Goal: Ask a question

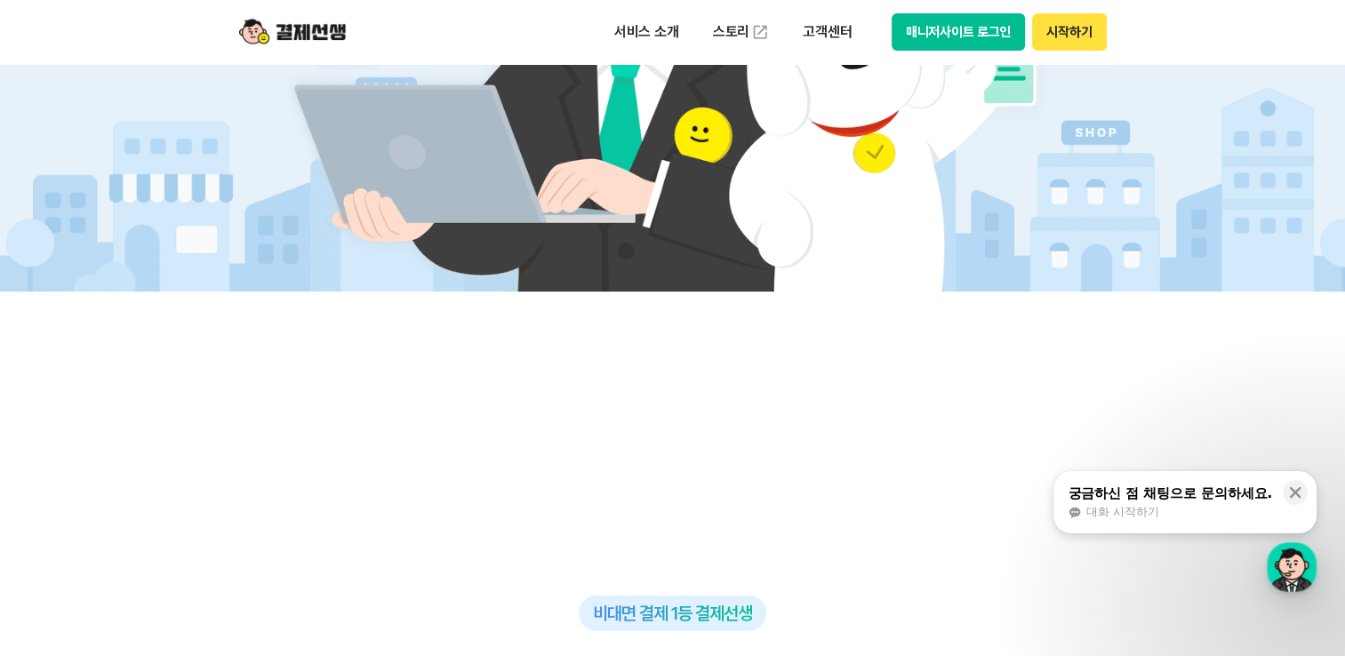
scroll to position [711, 0]
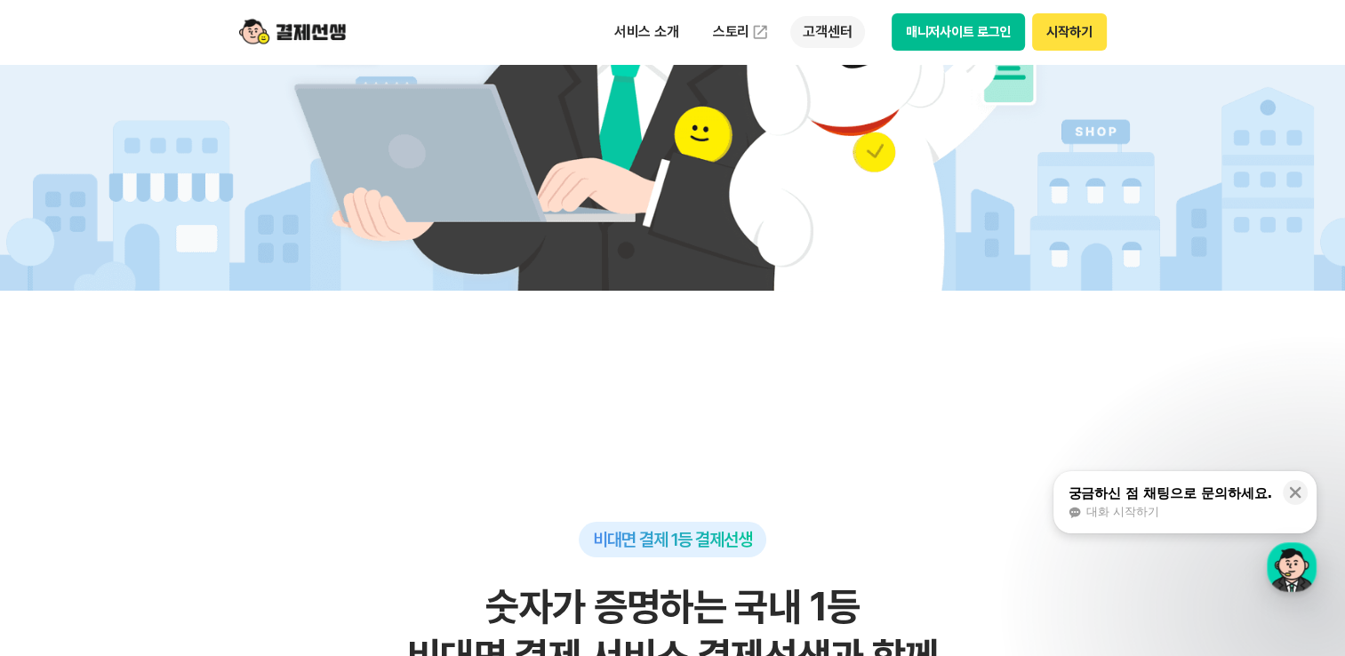
click at [826, 39] on p "고객센터" at bounding box center [827, 32] width 74 height 32
click at [839, 114] on link "자주 묻는 질문" at bounding box center [864, 105] width 149 height 36
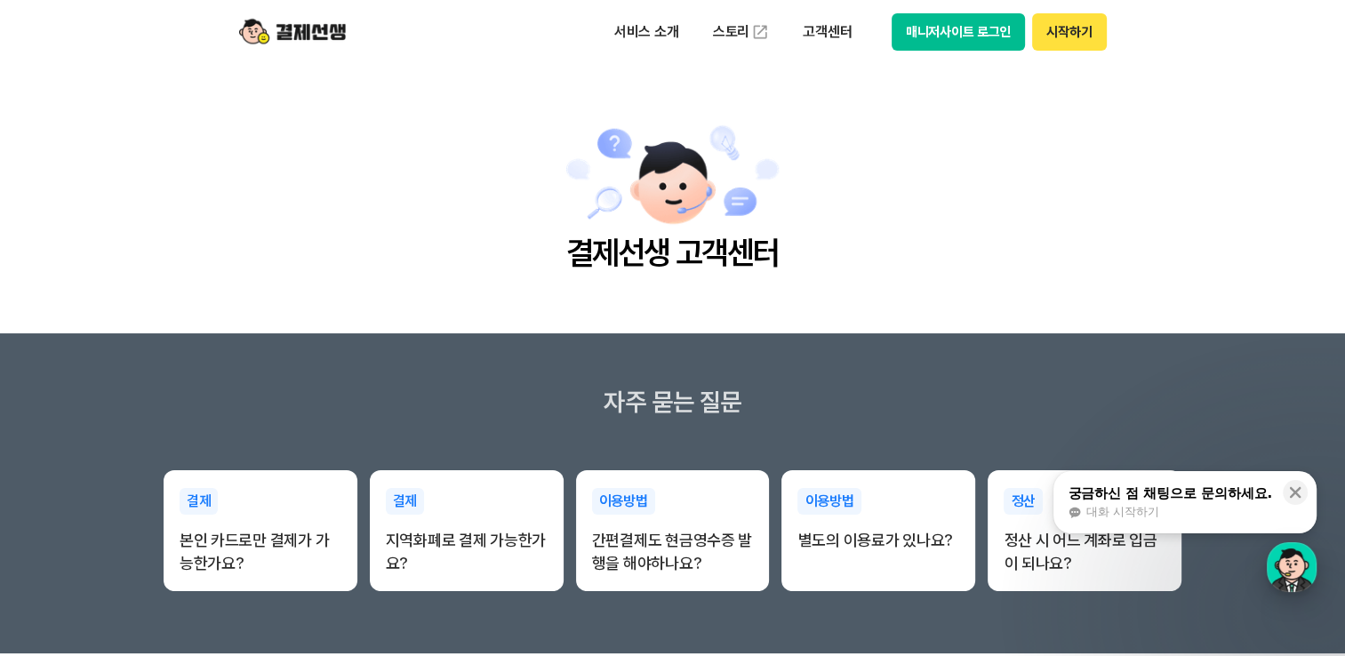
click at [1299, 582] on div "button" at bounding box center [1291, 567] width 50 height 50
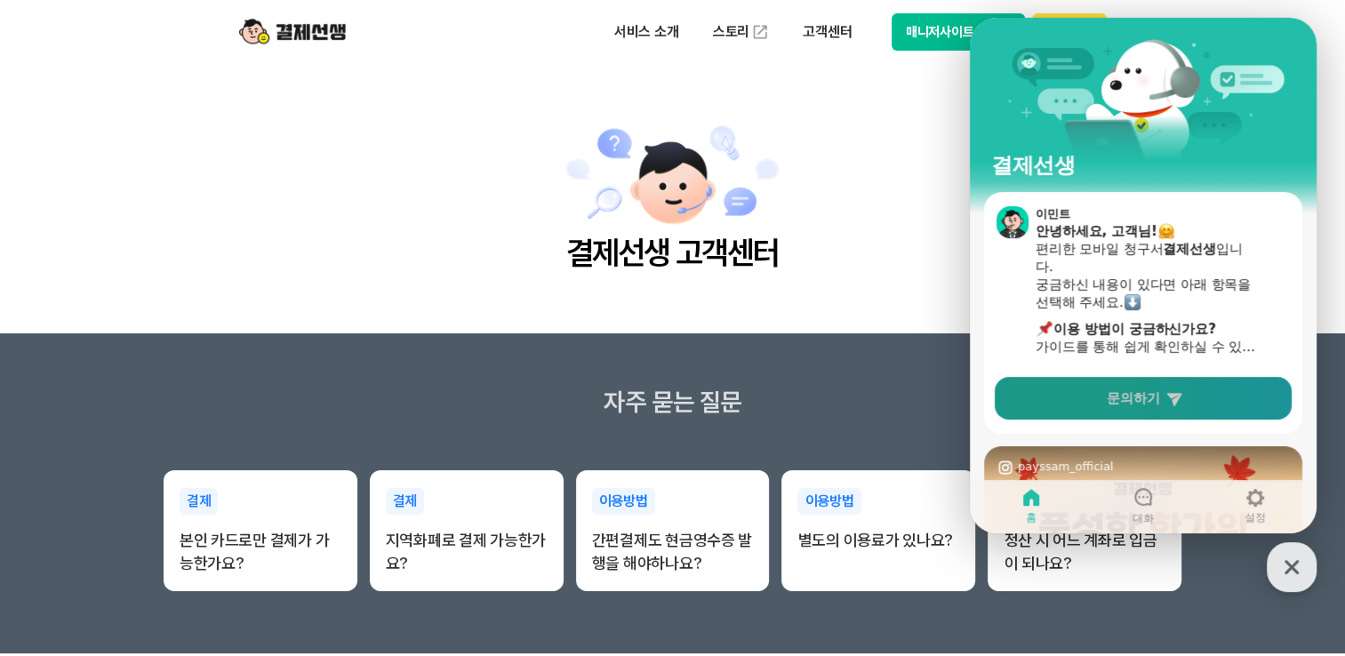
click at [1128, 409] on link "문의하기" at bounding box center [1143, 398] width 297 height 43
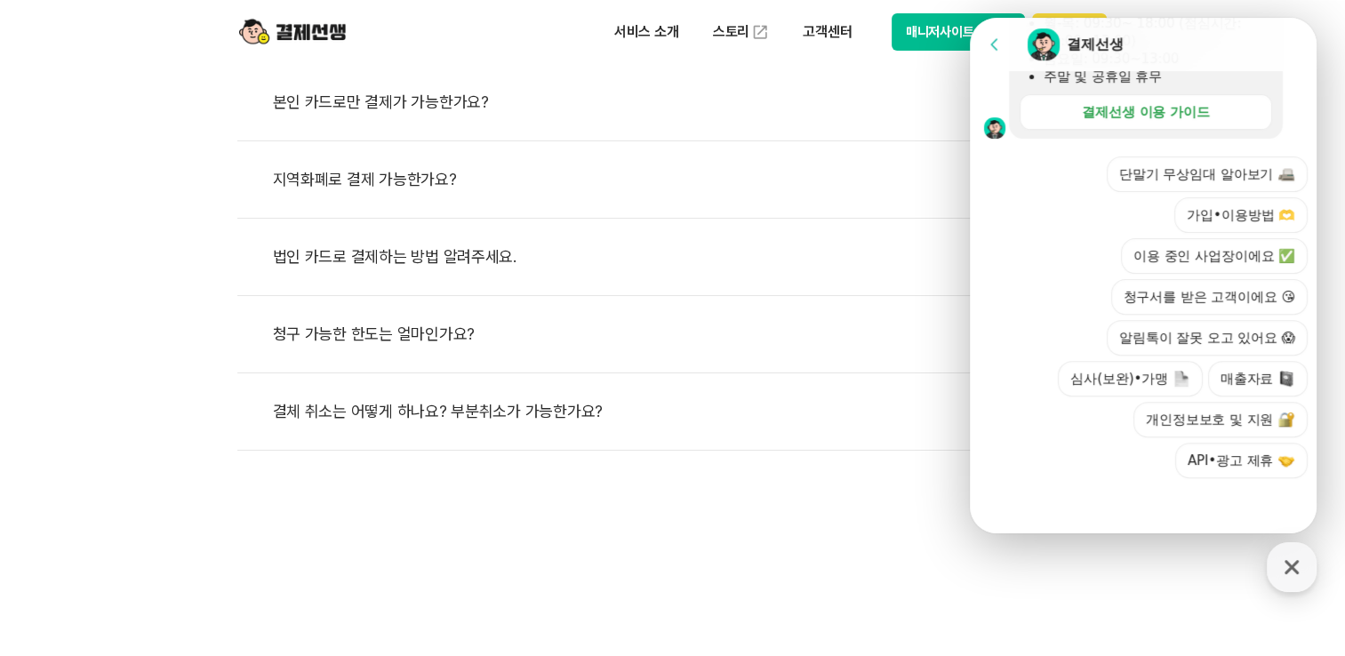
scroll to position [711, 0]
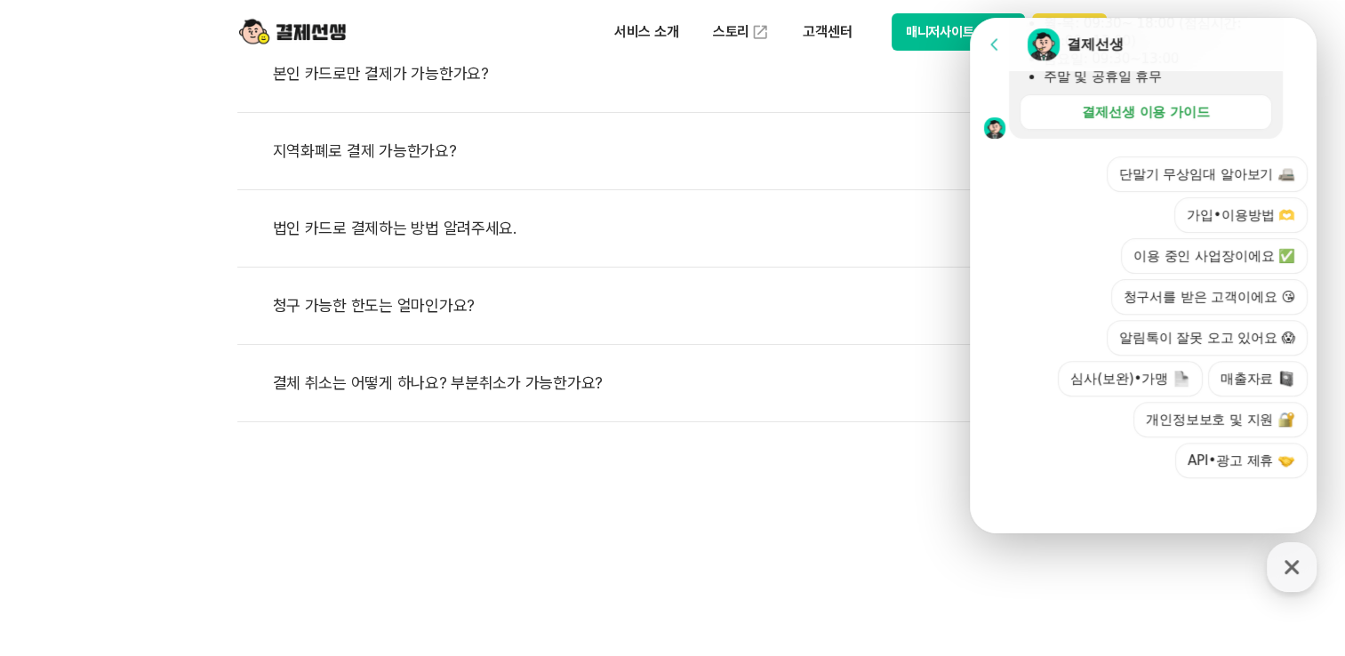
click at [1103, 490] on div at bounding box center [1146, 502] width 352 height 48
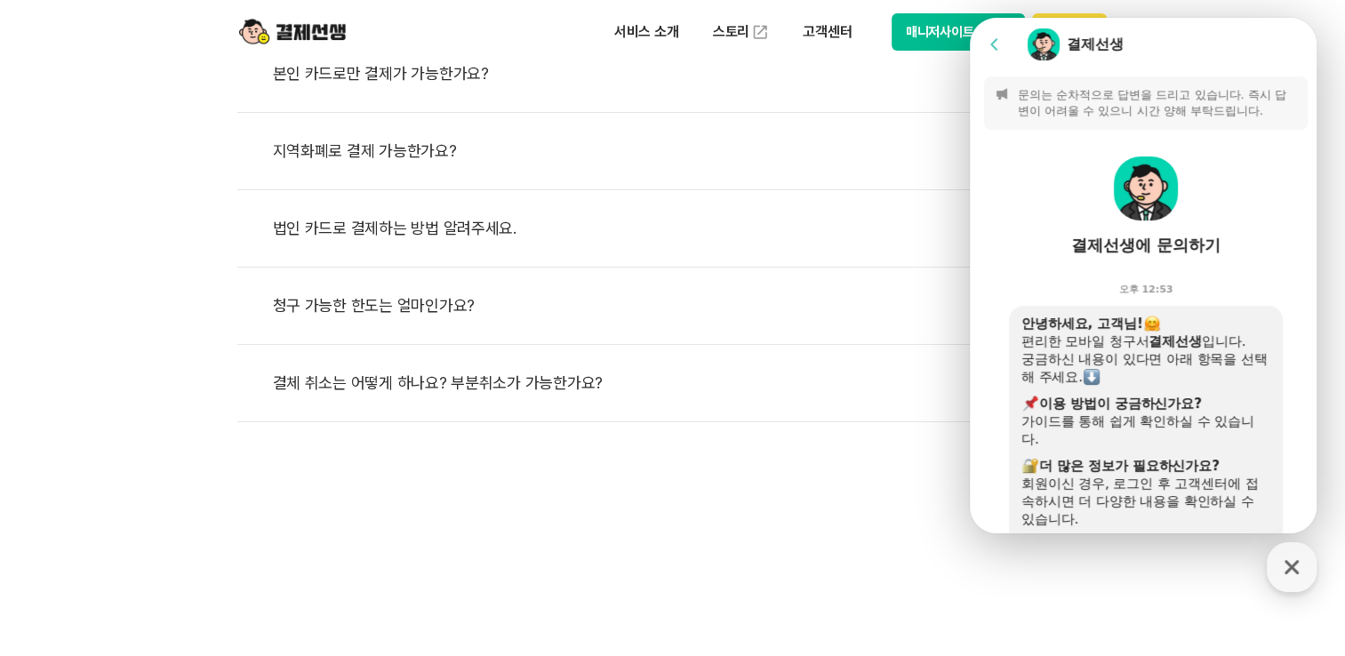
click at [1092, 92] on p "문의는 순차적으로 답변을 드리고 있습니다. 즉시 답변이 어려울 수 있으니 시간 양해 부탁드립니다." at bounding box center [1157, 103] width 279 height 32
click at [1117, 265] on div "결제선생에 문의하기" at bounding box center [1146, 199] width 352 height 139
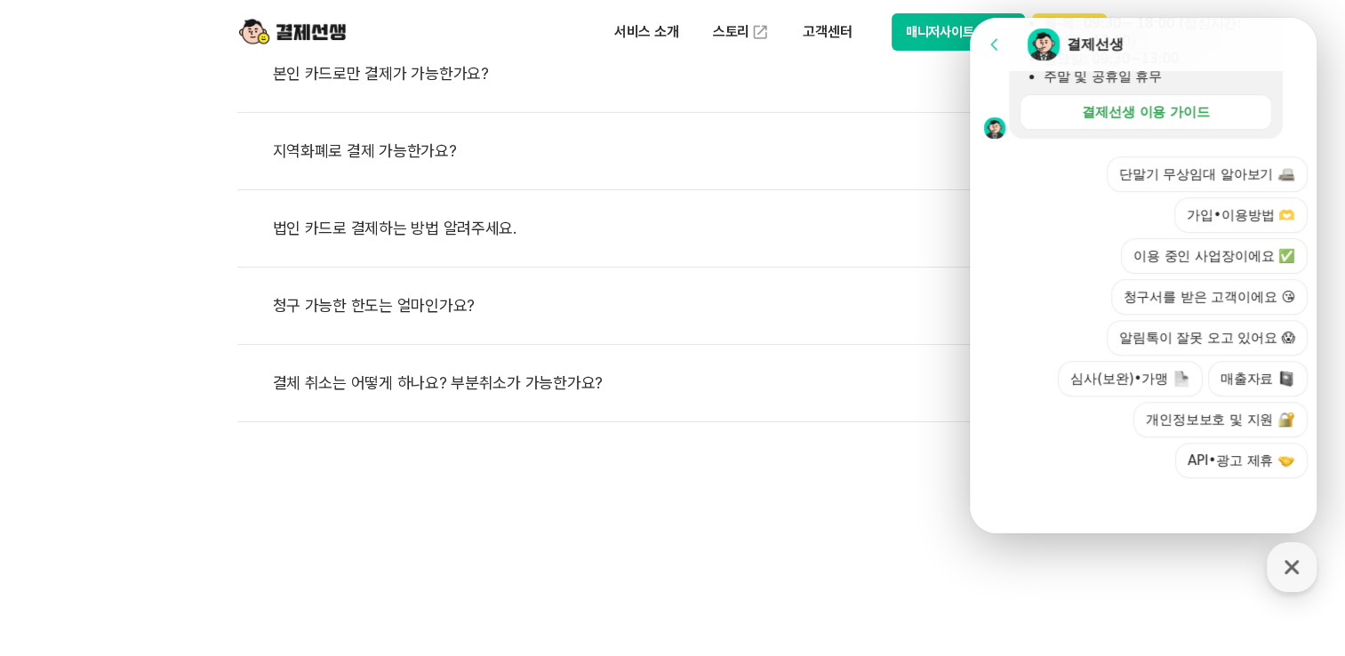
scroll to position [617, 0]
click at [1225, 496] on div at bounding box center [1146, 502] width 352 height 48
click at [1265, 259] on button "이용 중인 사업장이에요 ✅" at bounding box center [1214, 256] width 187 height 36
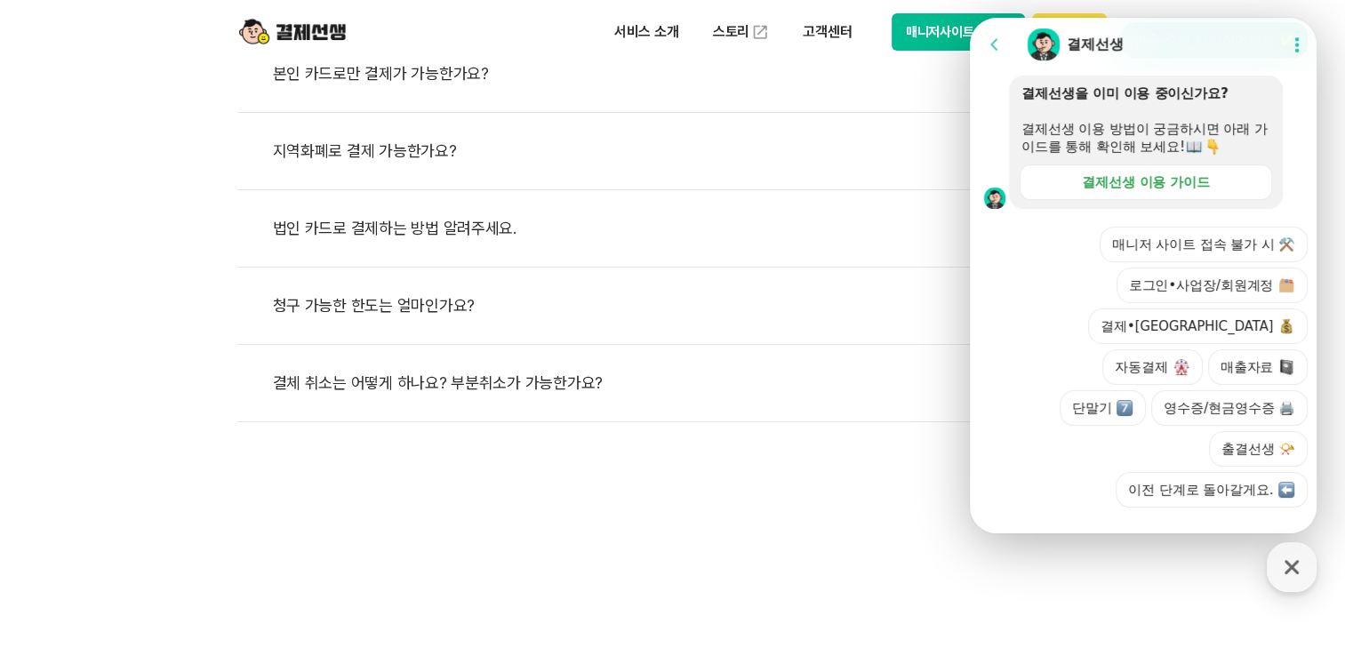
scroll to position [739, 0]
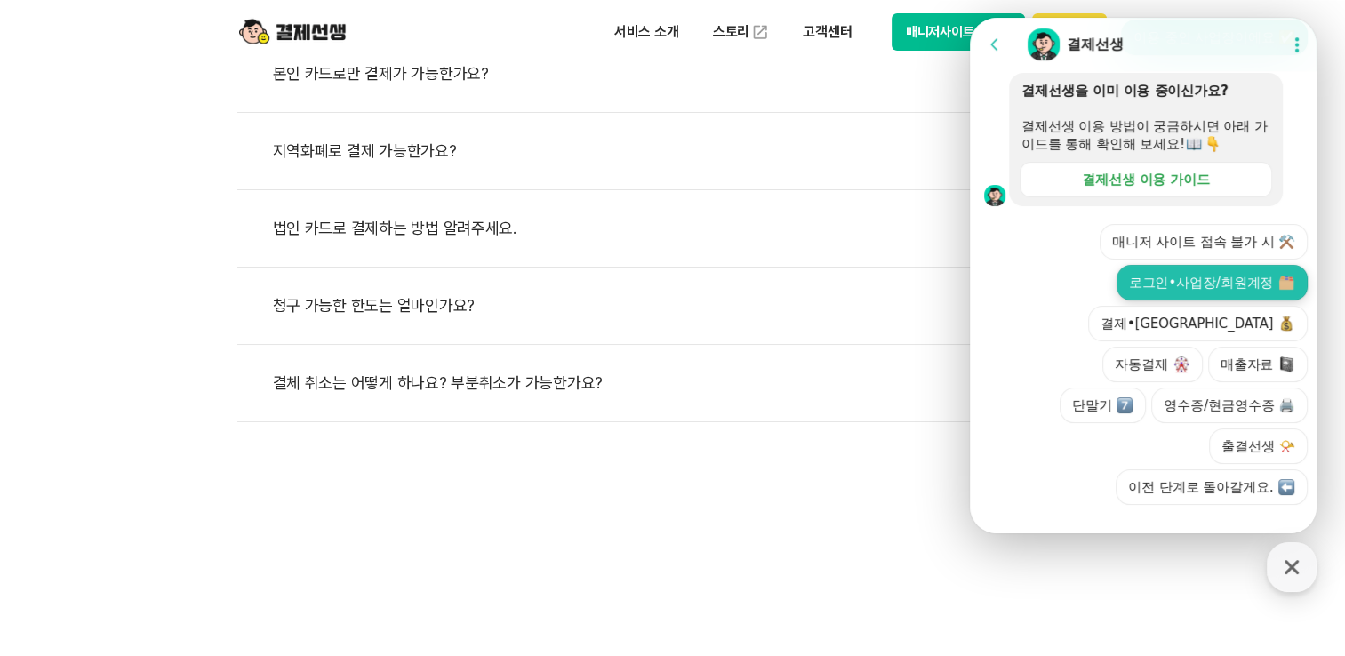
click at [1226, 300] on button "로그인•사업장/회원계정" at bounding box center [1211, 283] width 191 height 36
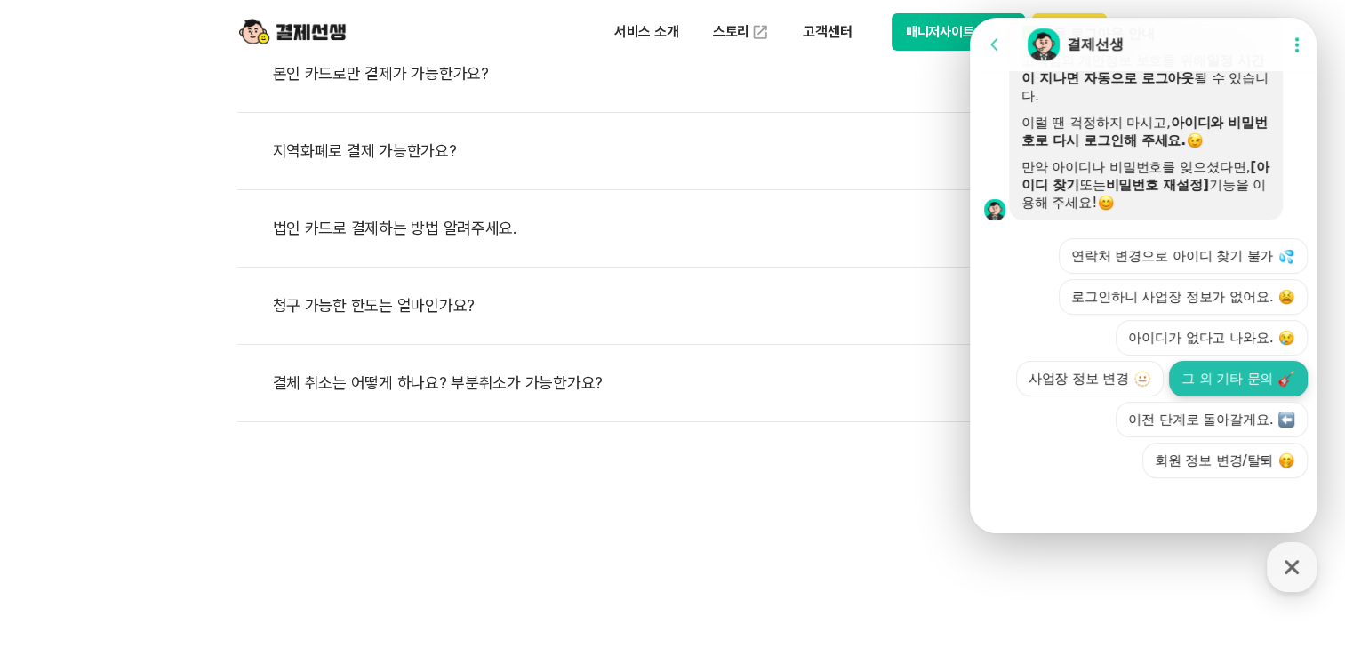
scroll to position [1091, 0]
click at [1144, 497] on div at bounding box center [1146, 502] width 352 height 48
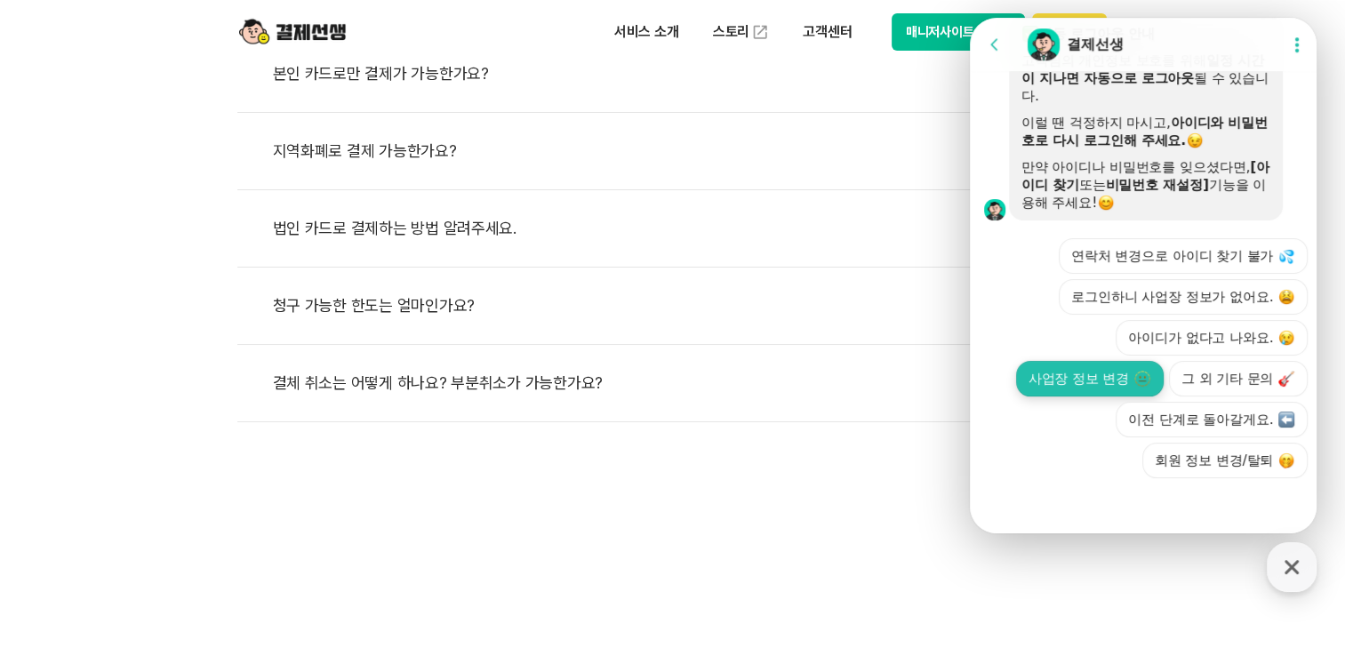
click at [1163, 361] on button "사업장 정보 변경" at bounding box center [1090, 379] width 148 height 36
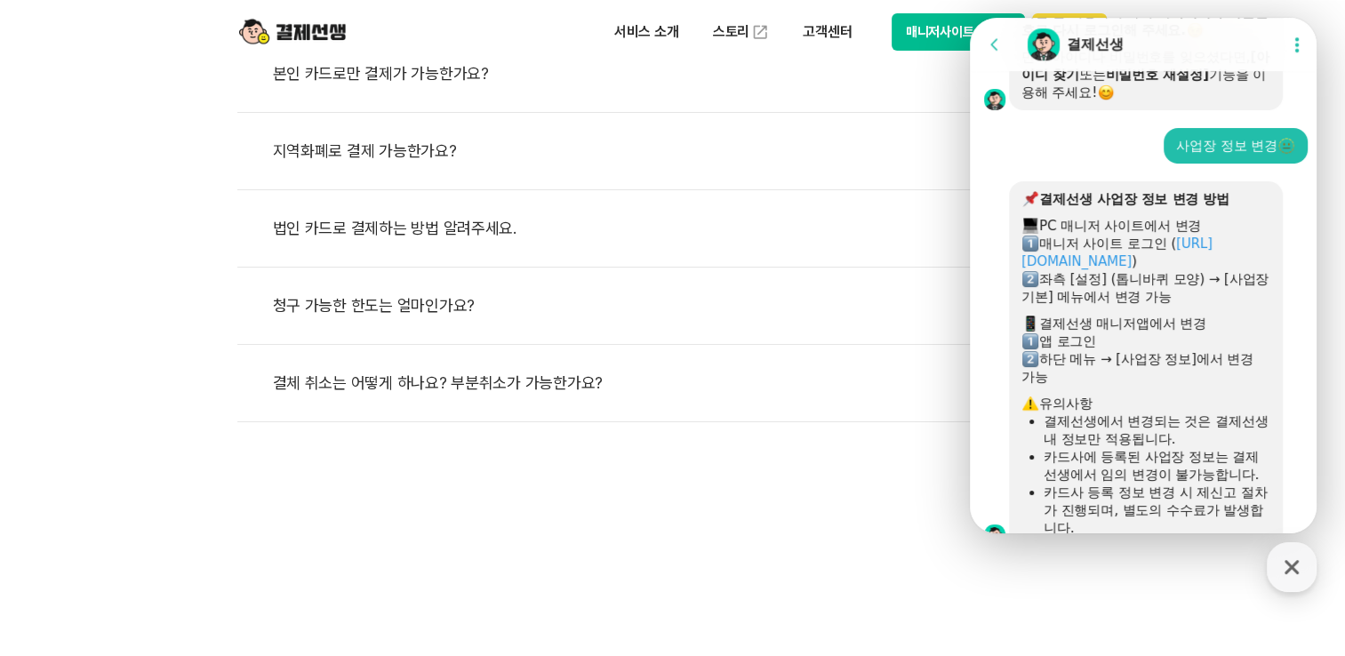
scroll to position [1200, 0]
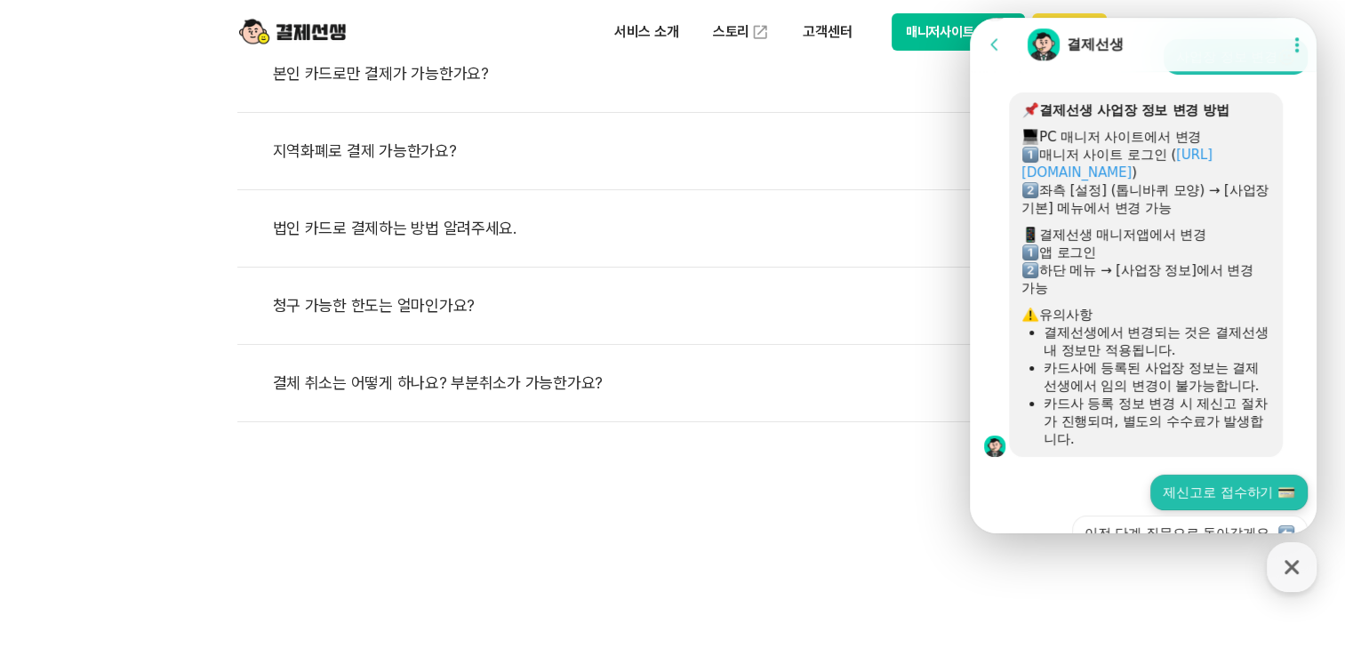
click at [1242, 510] on button "제신고로 접수하기" at bounding box center [1228, 493] width 157 height 36
click at [1265, 510] on div "제신고로 접수하기" at bounding box center [1231, 493] width 153 height 36
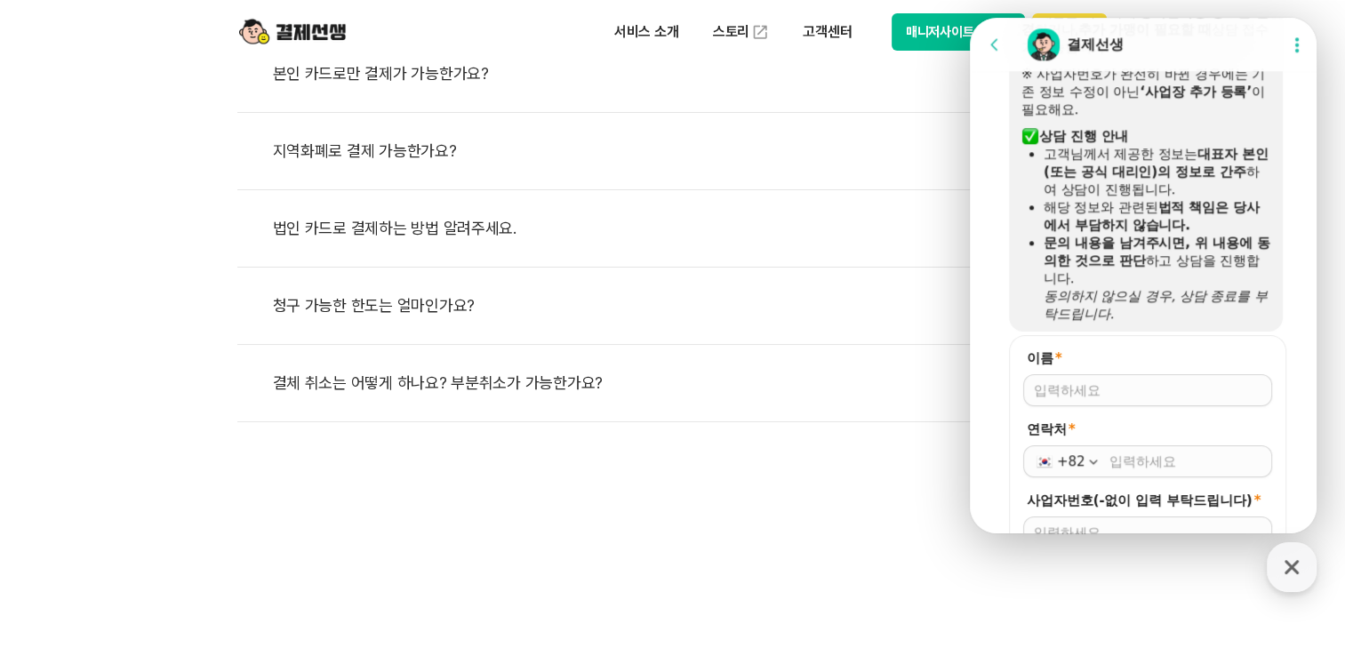
scroll to position [1898, 0]
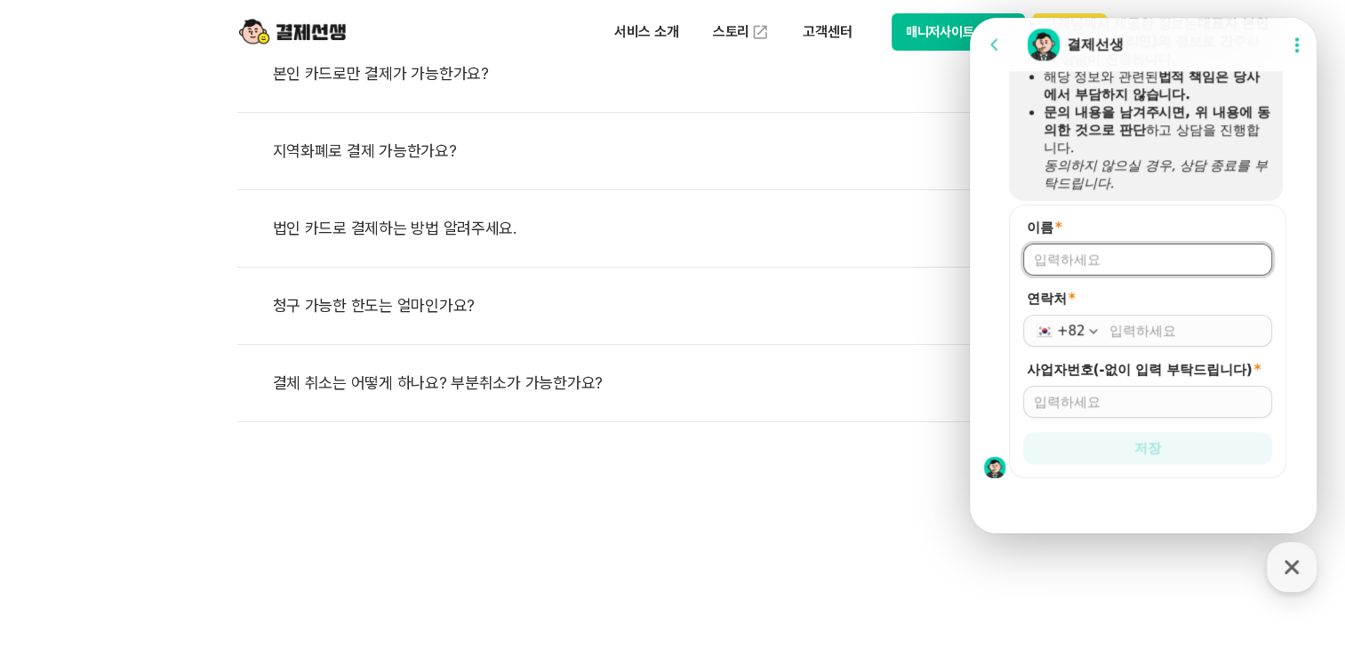
click at [1145, 252] on input "이름 *" at bounding box center [1148, 260] width 228 height 18
type input "r"
type input "[PERSON_NAME]"
type input "[PHONE_NUMBER]"
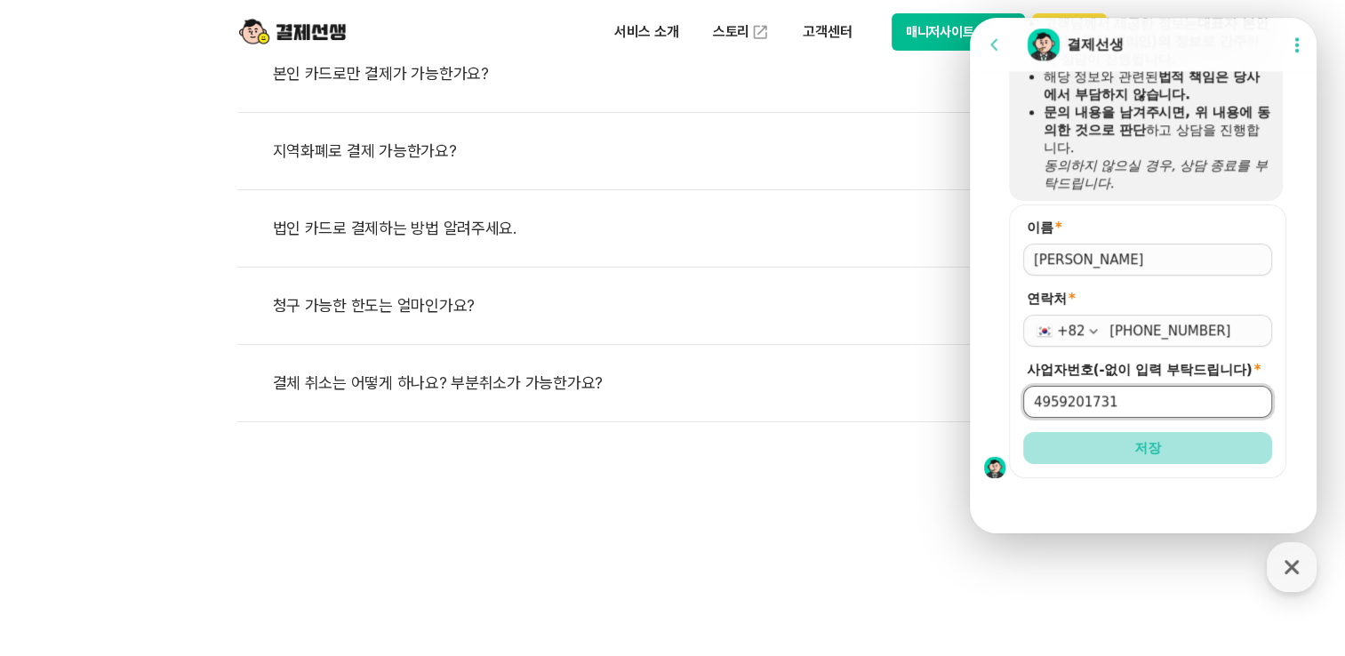
type input "4959201731"
click at [1126, 451] on button "저장" at bounding box center [1147, 448] width 249 height 32
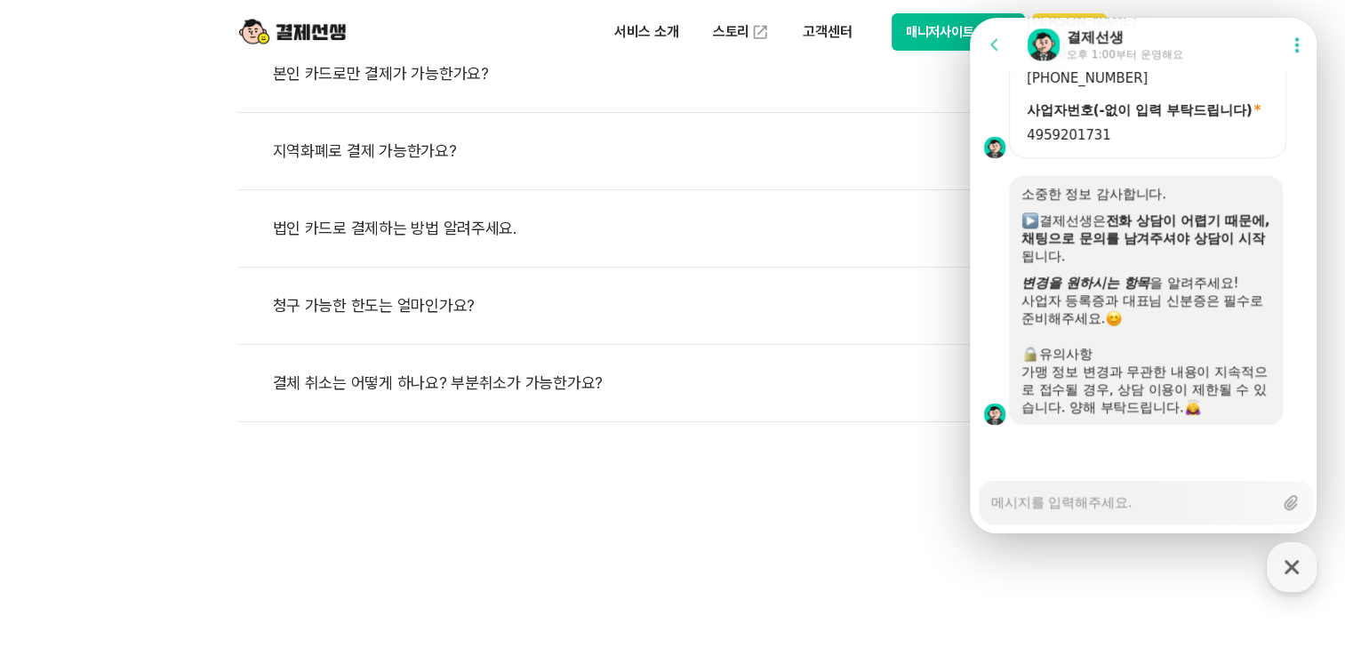
scroll to position [2129, 0]
click at [1095, 509] on textarea "Messenger Input Textarea" at bounding box center [1132, 496] width 282 height 30
type textarea "x"
type textarea "z"
type textarea "x"
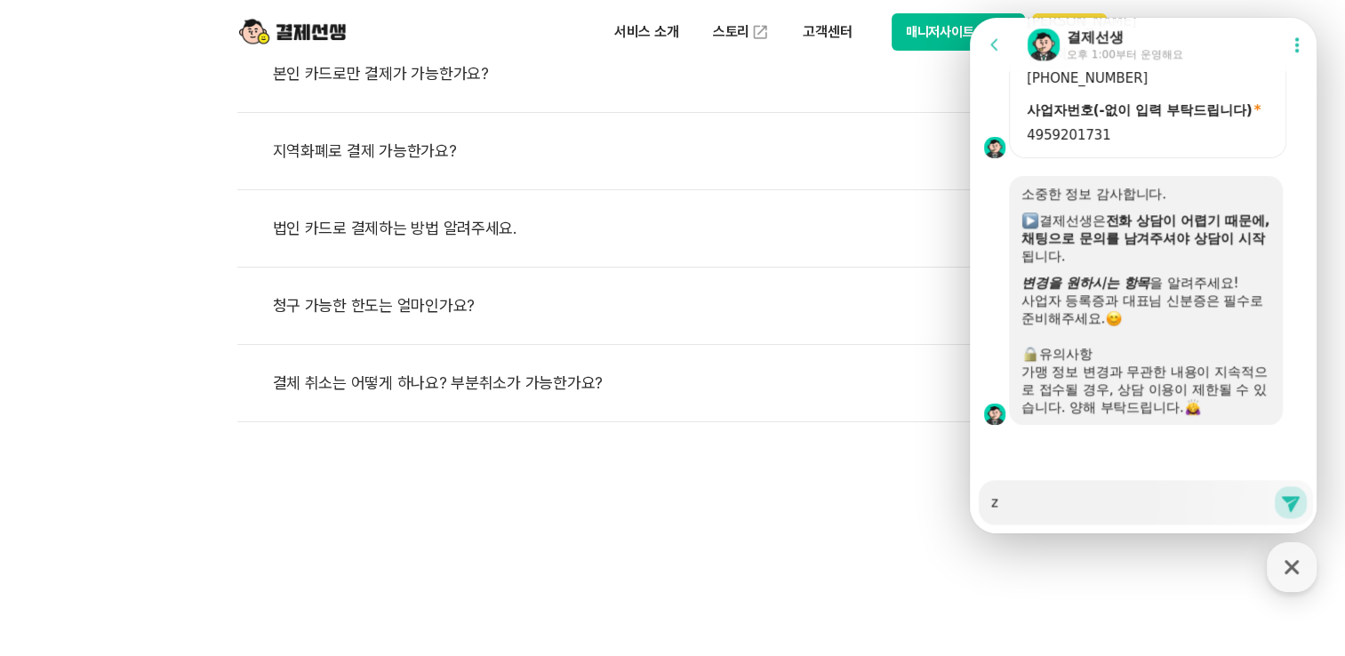
type textarea "zk"
type textarea "x"
type textarea "zke"
type textarea "x"
type textarea "zkem"
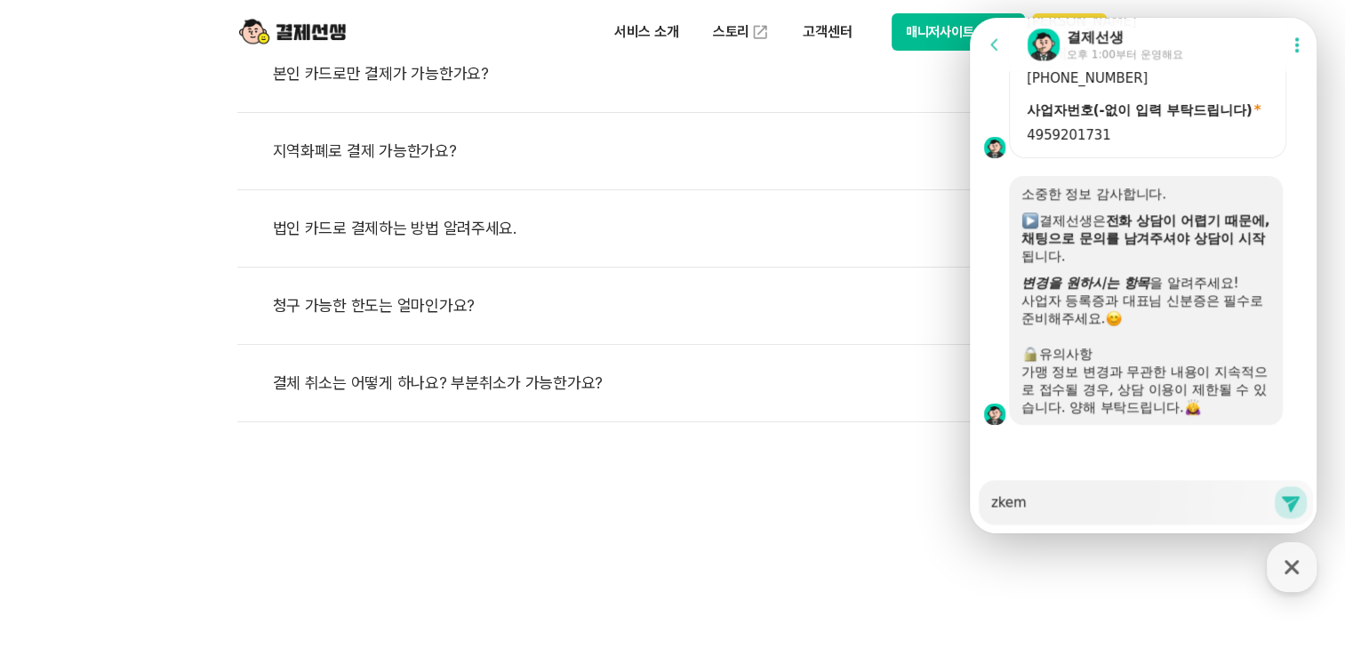
type textarea "x"
type textarea "zke"
type textarea "x"
type textarea "zk"
type textarea "x"
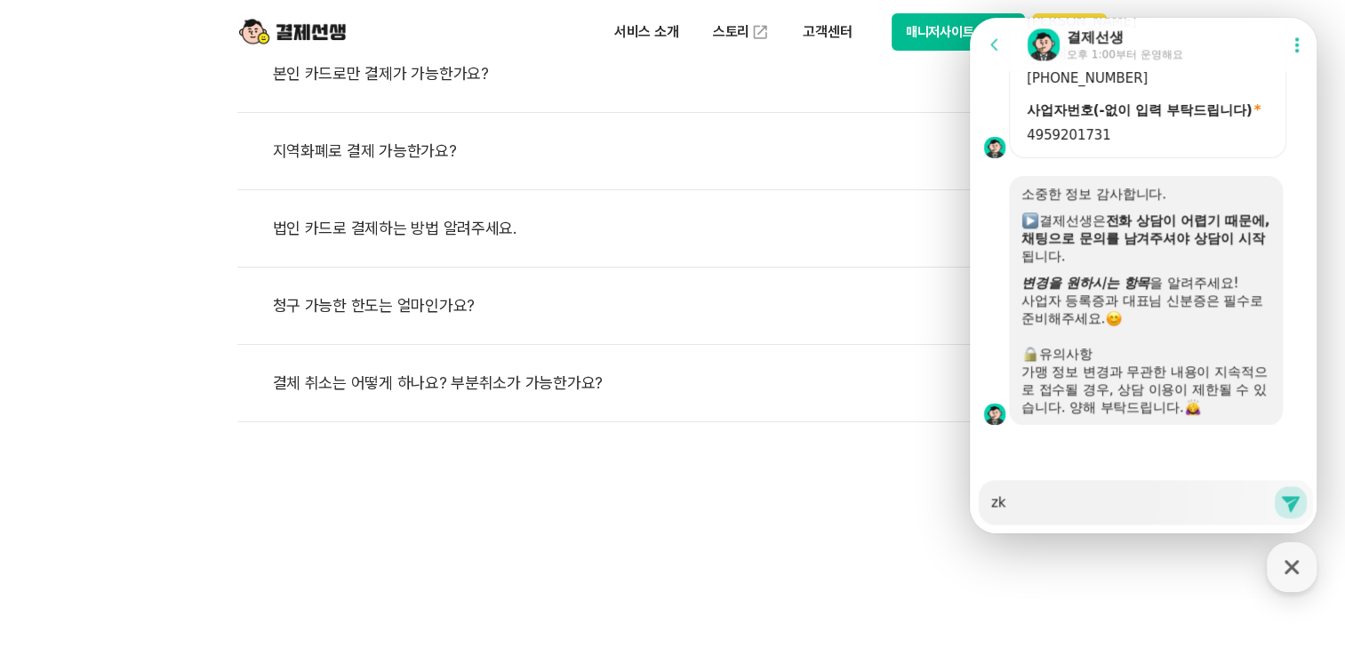
type textarea "z"
type textarea "x"
type textarea "ㅋ"
type textarea "x"
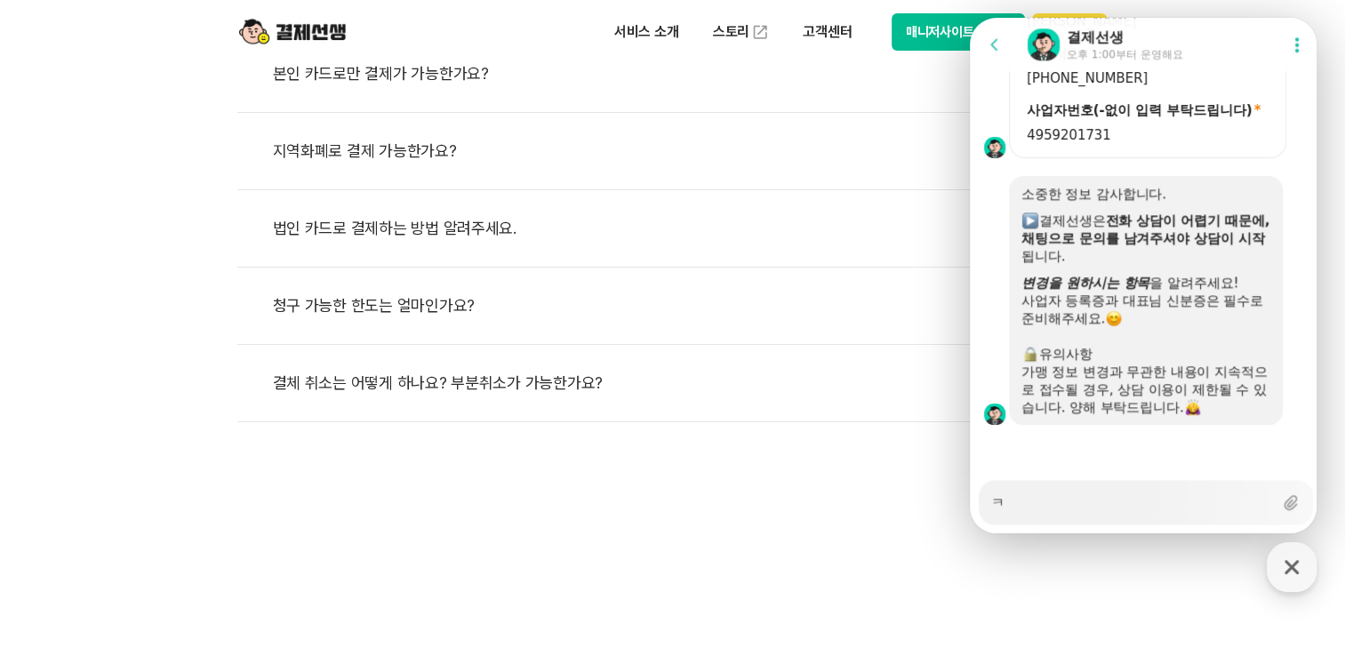
type textarea "카"
type textarea "x"
type textarea "카드"
type textarea "x"
type textarea "카듯"
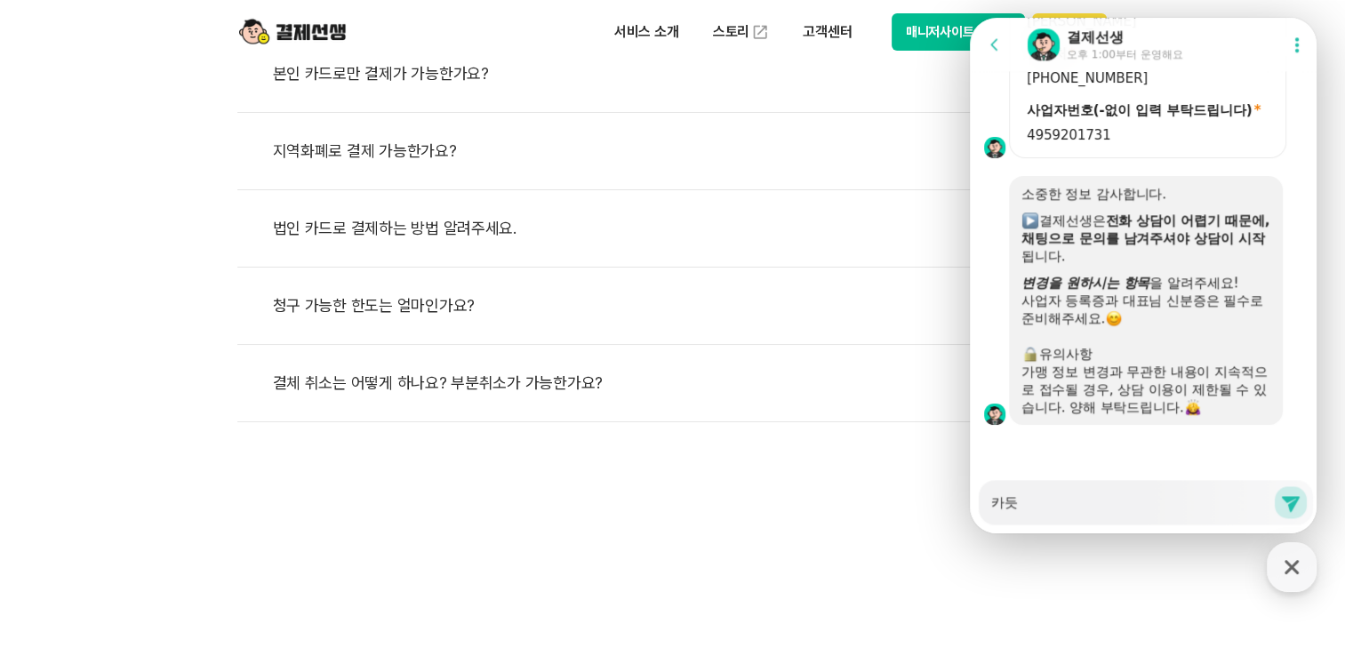
type textarea "x"
type textarea "카드사"
type textarea "x"
type textarea "카드사"
type textarea "x"
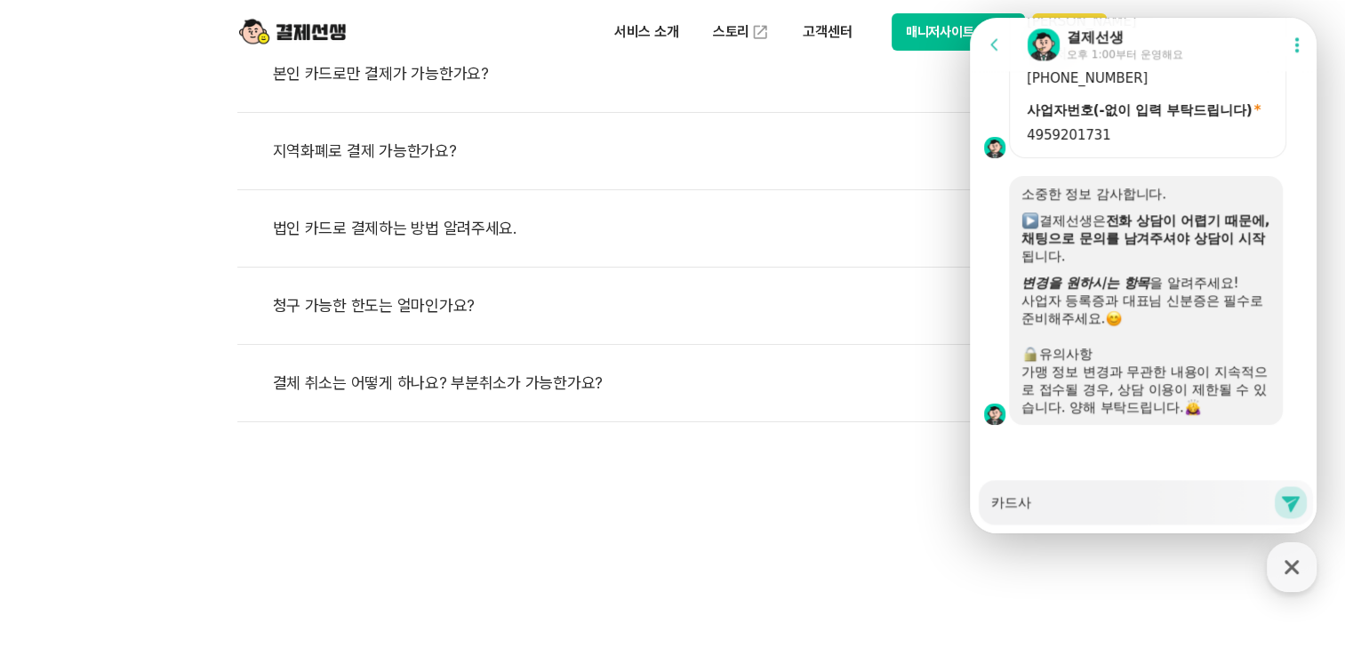
type textarea "카드사 ㅂ"
type textarea "x"
type textarea "카드사 벼"
type textarea "x"
type textarea "카드사 변"
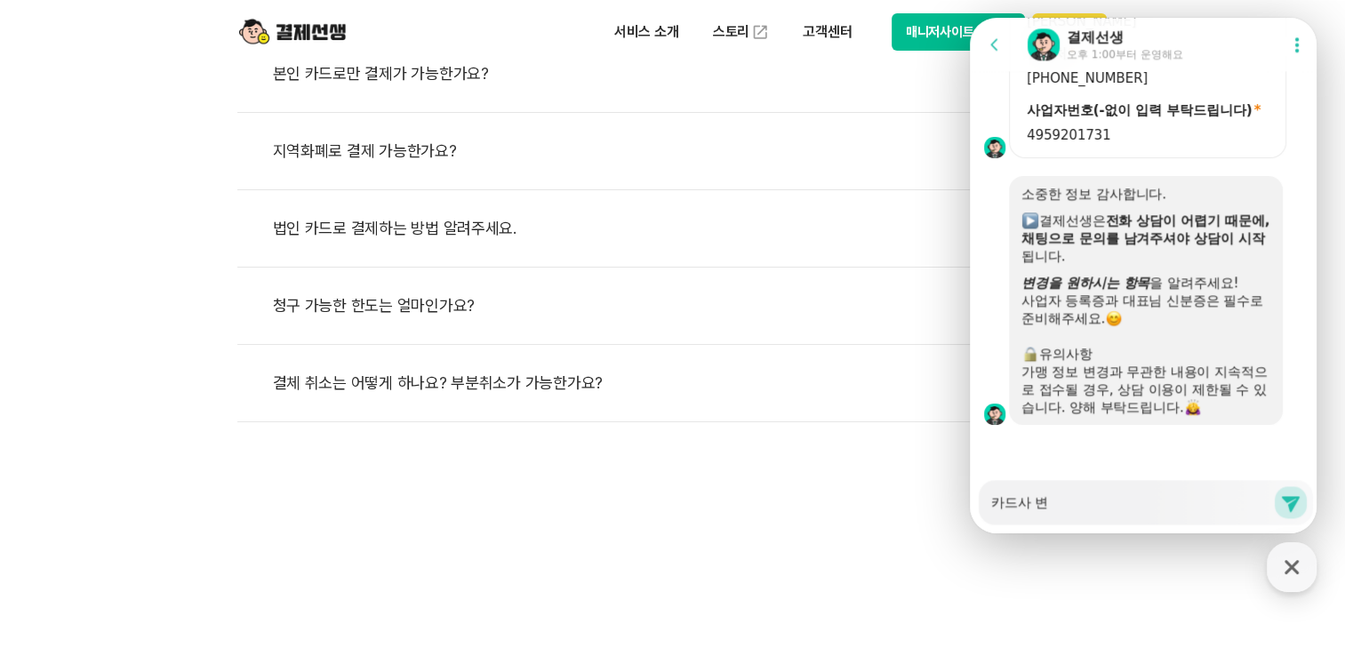
type textarea "x"
type textarea "카드사 변ㄱ"
type textarea "x"
type textarea "카드사 변겨"
type textarea "x"
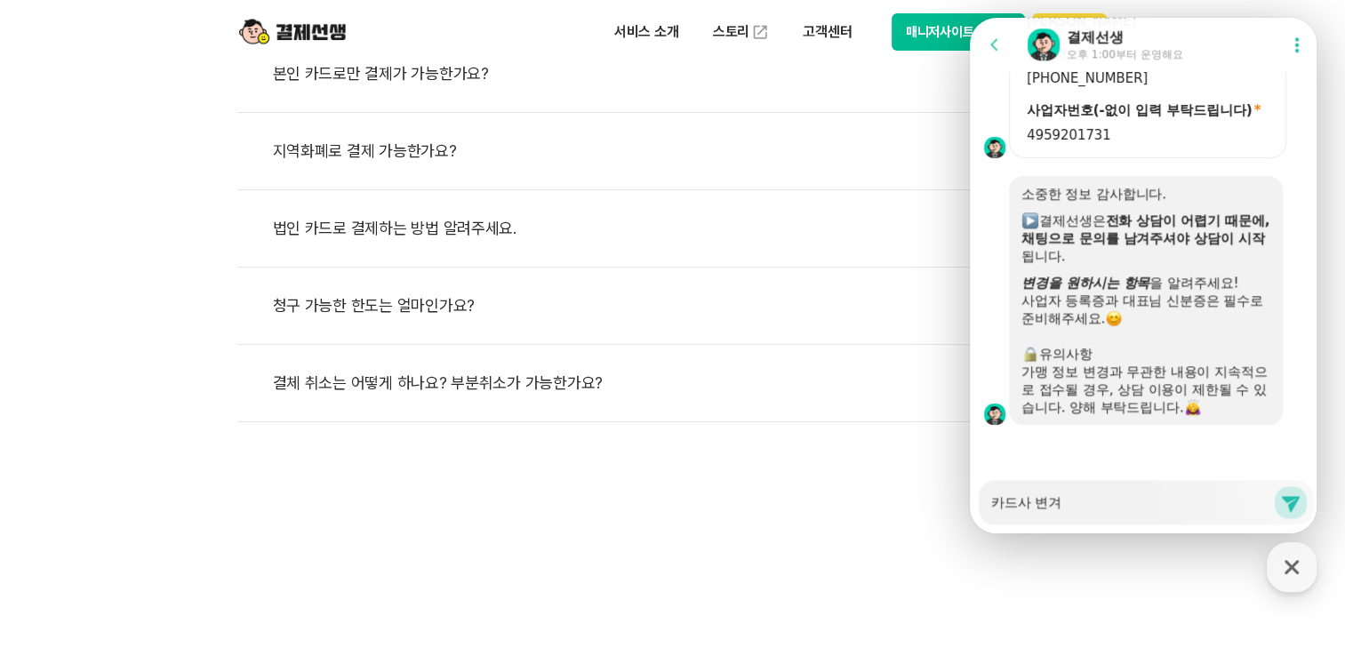
type textarea "카드사 변경"
type textarea "x"
type textarea "카드사 변경ㄲ"
type textarea "x"
type textarea "카드사 변경까"
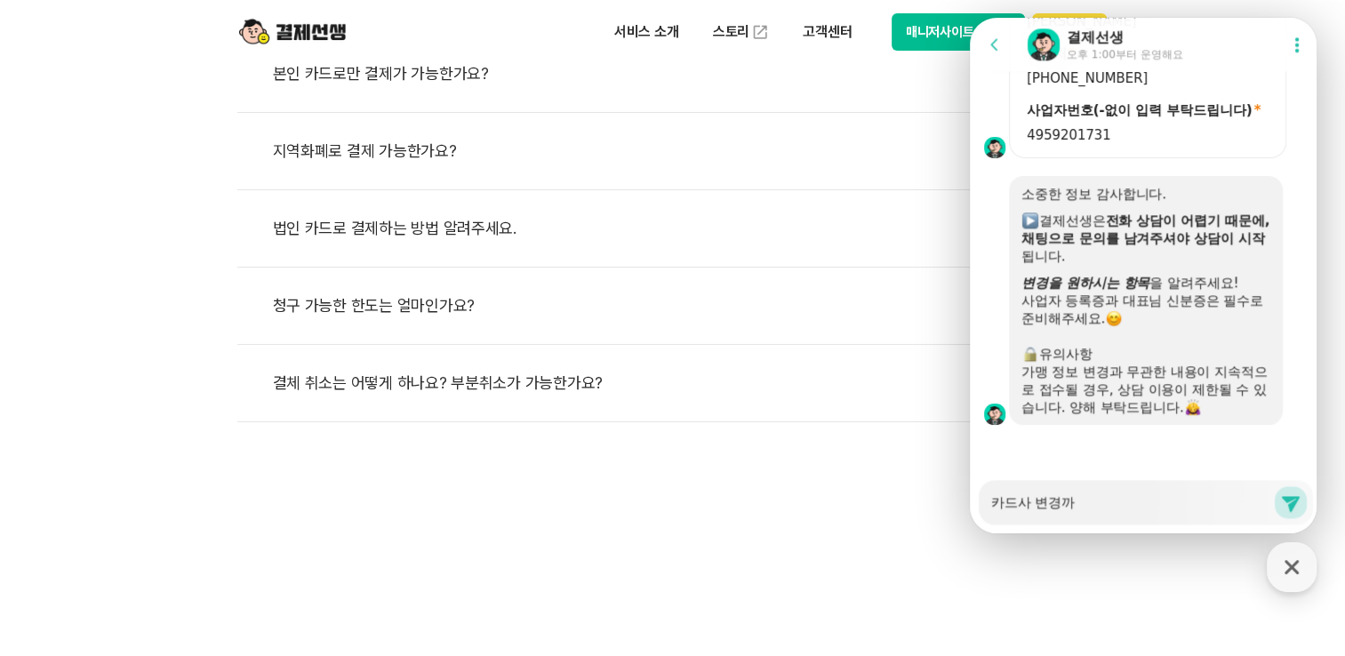
type textarea "x"
type textarea "카드사 변경깢"
type textarea "x"
type textarea "카드사 변경까지"
type textarea "x"
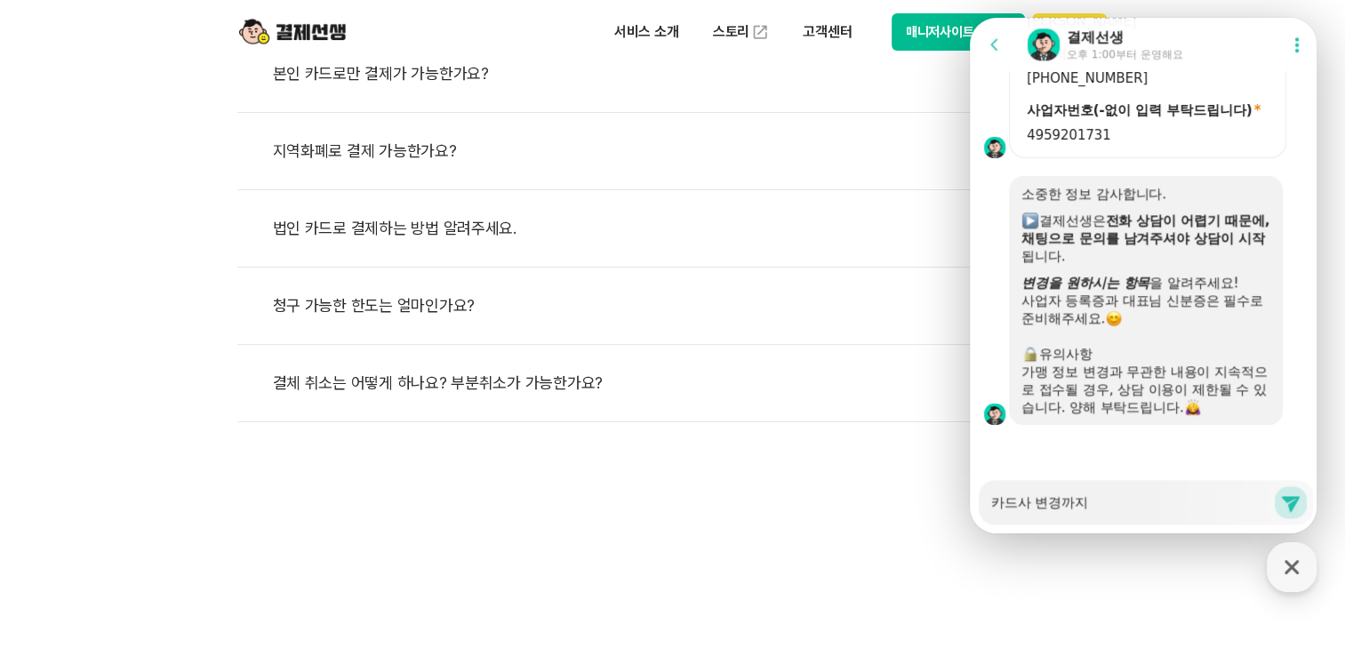
type textarea "카드사 변경까지 ㄷ"
type textarea "x"
type textarea "카드사 변경까지 도"
type textarea "x"
type textarea "카드사 변경까지 되"
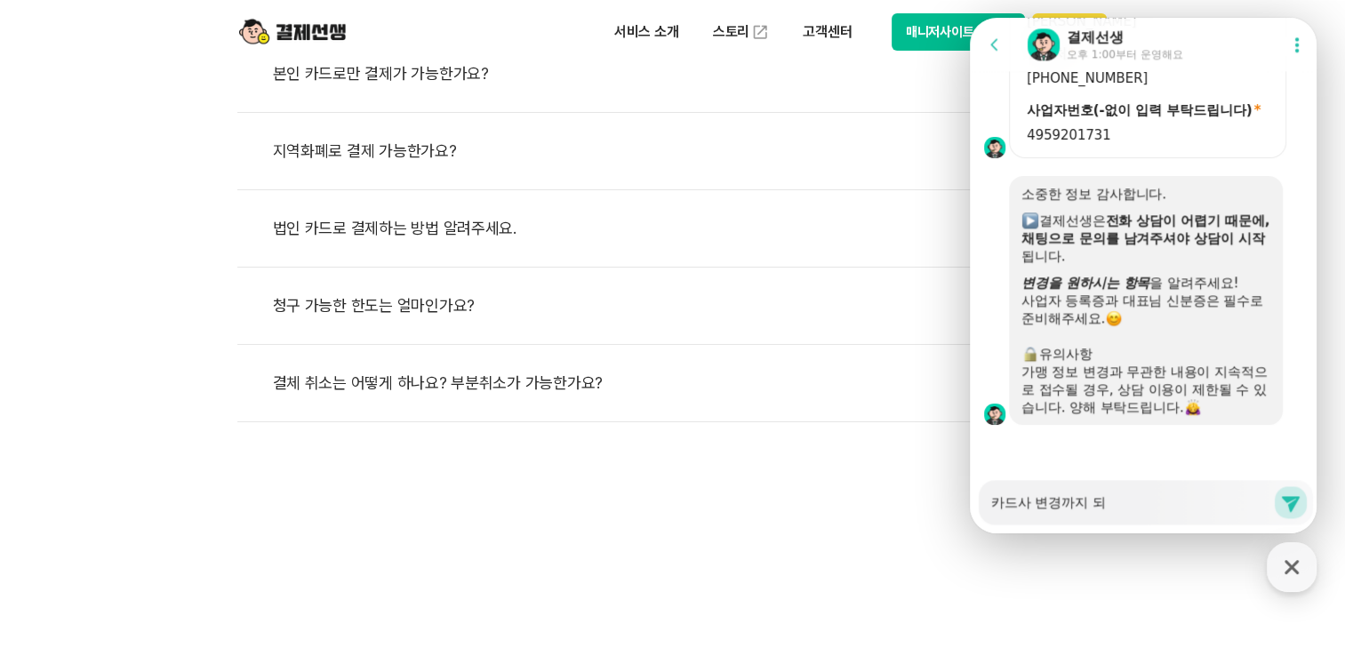
type textarea "x"
type textarea "카드사 변경까지 된"
type textarea "x"
type textarea "카드사 변경까지 되느"
type textarea "x"
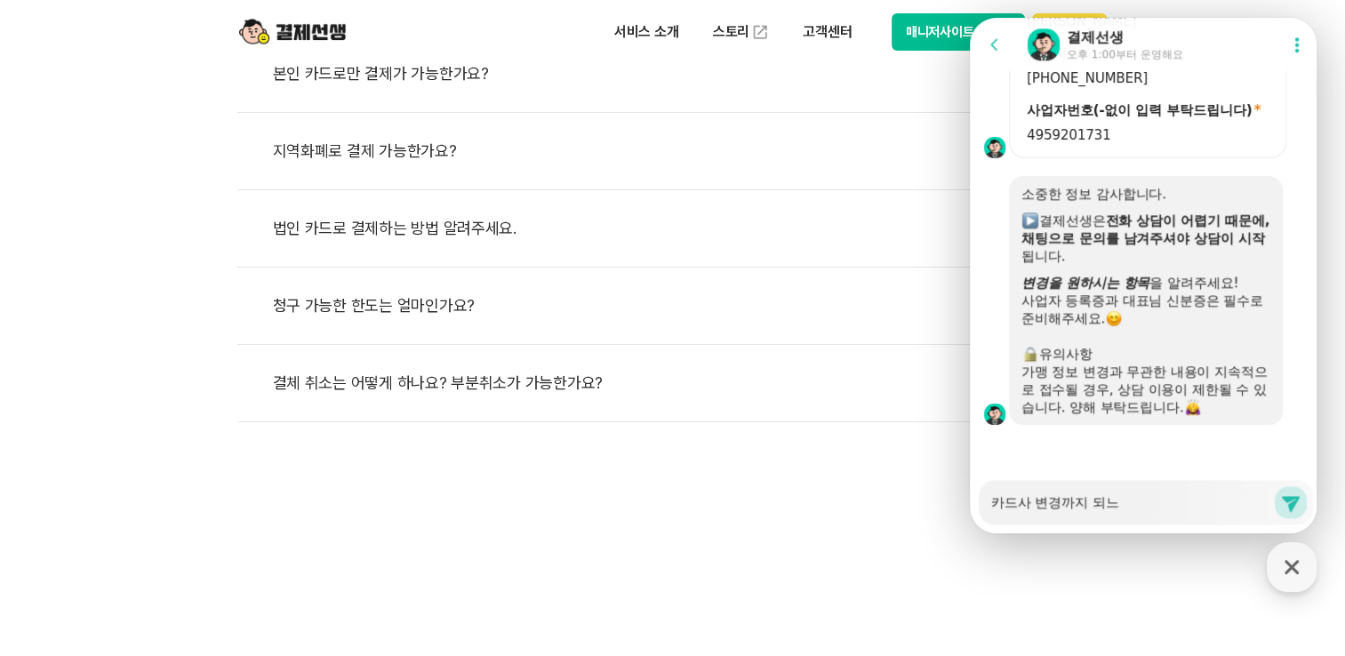
type textarea "카드사 변경까지 되는"
type textarea "x"
type textarea "카드사 변경까지 되는ㄱ"
type textarea "x"
type textarea "카드사 변경까지 되는거"
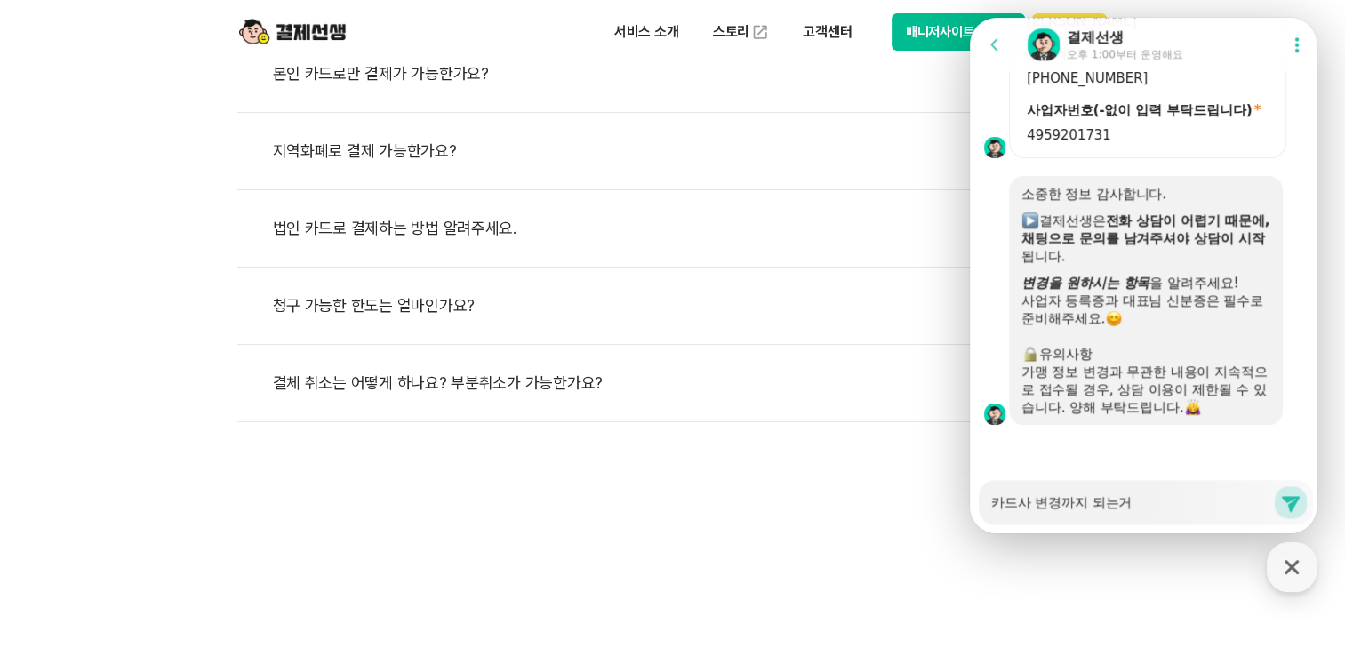
type textarea "x"
type textarea "카드사 변경까지 되는건"
type textarea "x"
type textarea "카드사 변경까지 되는건ㄱ"
type textarea "x"
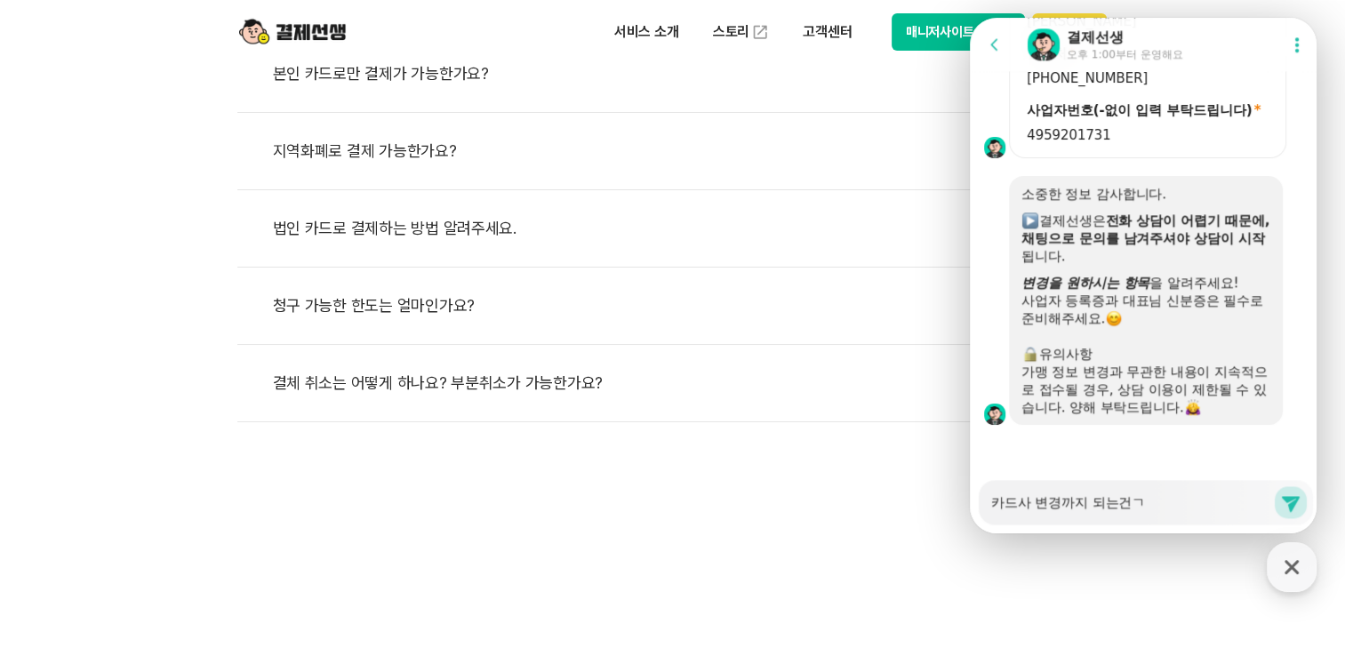
type textarea "카드사 변경까지 되는건가"
type textarea "x"
type textarea "카드사 변경까지 되는건강"
type textarea "x"
type textarea "카드사 변경까지 되는건가요"
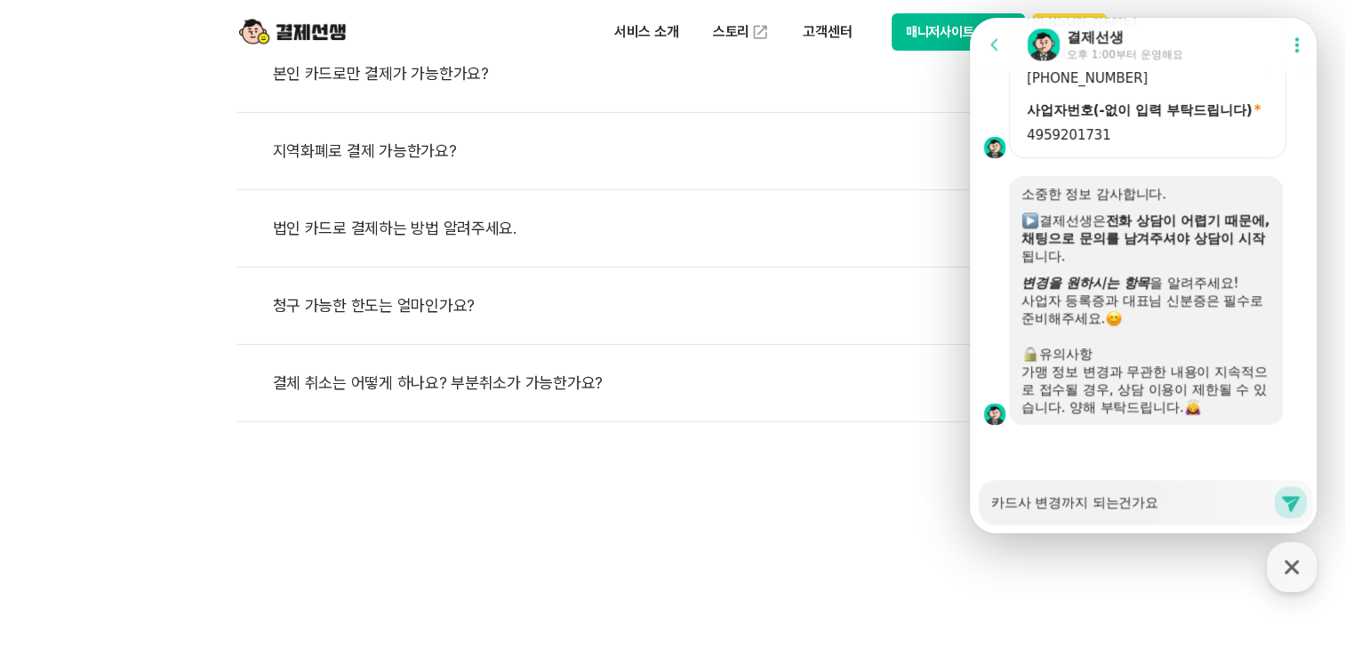
type textarea "x"
type textarea "카드사 변경까지 되는건가요?"
type textarea "x"
type textarea "카드사 변경까지 되는건가요?ㅂ"
type textarea "x"
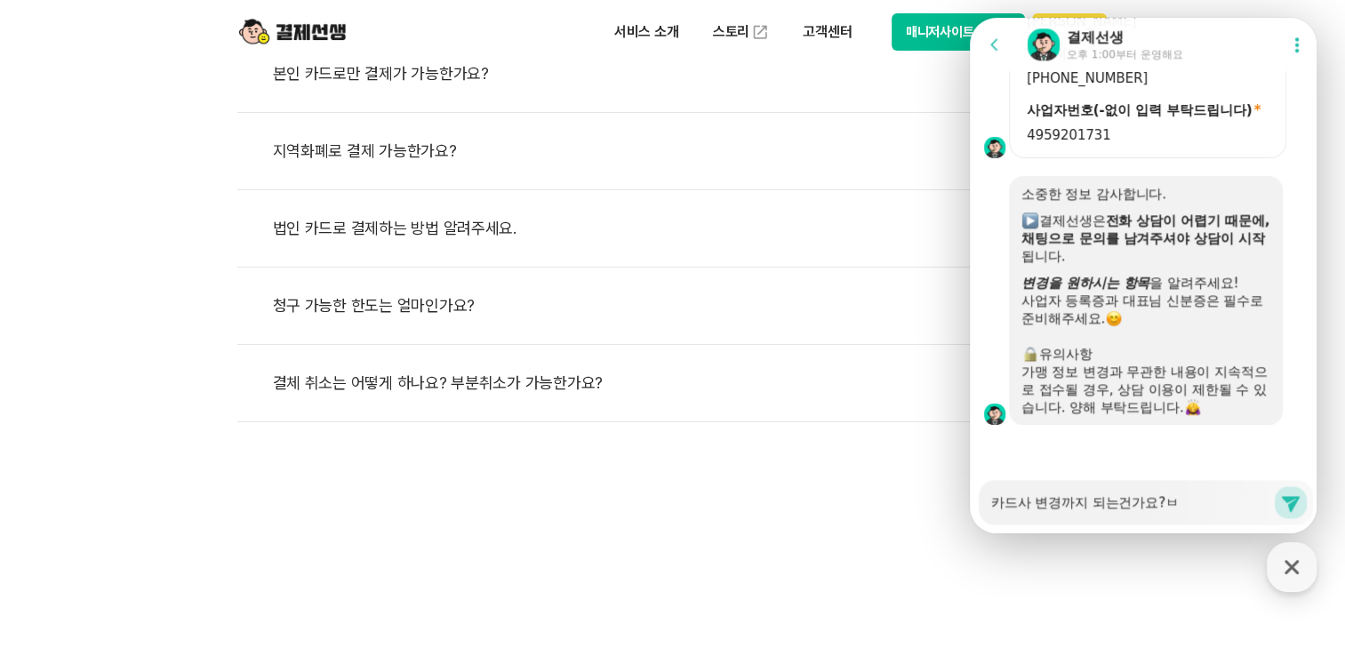
type textarea "카드사 변경까지 되는건가요?비"
type textarea "x"
type textarea "카드사 변경까지 되는건가요?빙"
type textarea "x"
type textarea "카드사 변경까지 되는건가요?비요"
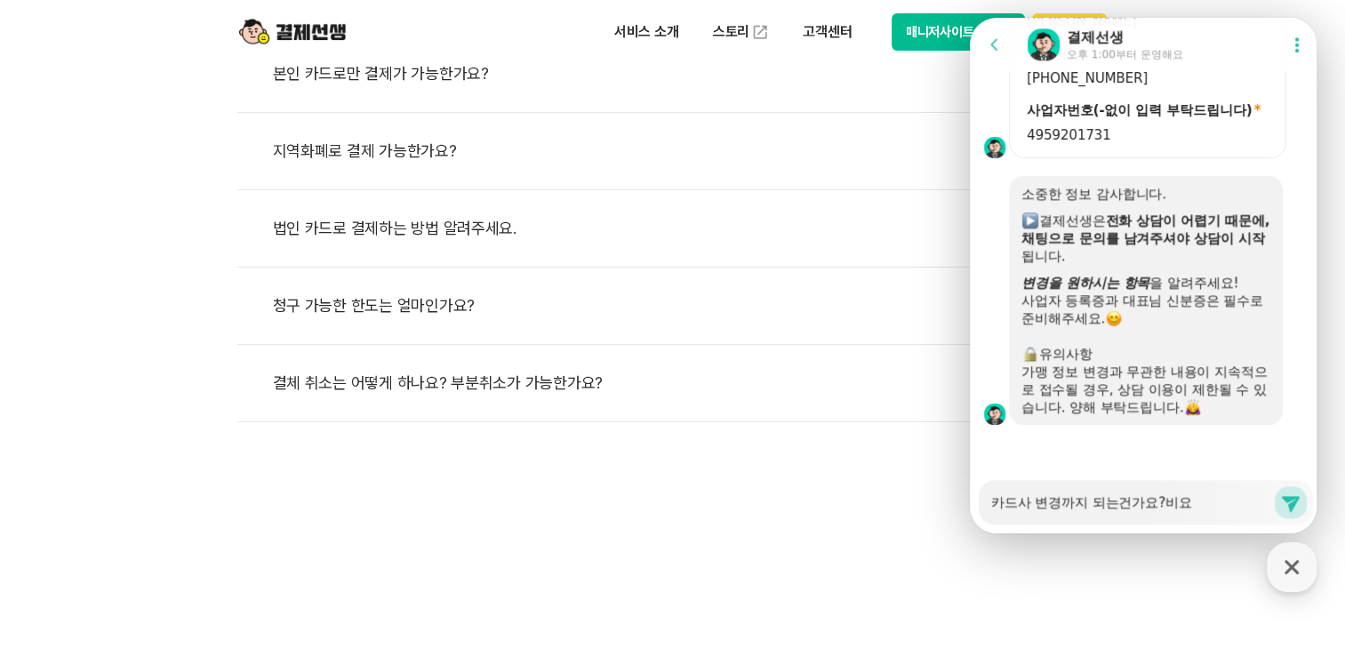
type textarea "x"
type textarea "카드사 변경까지 되는건가요?비용"
type textarea "x"
type textarea "카드사 변경까지 되는건가요?비용ㅇ"
type textarea "x"
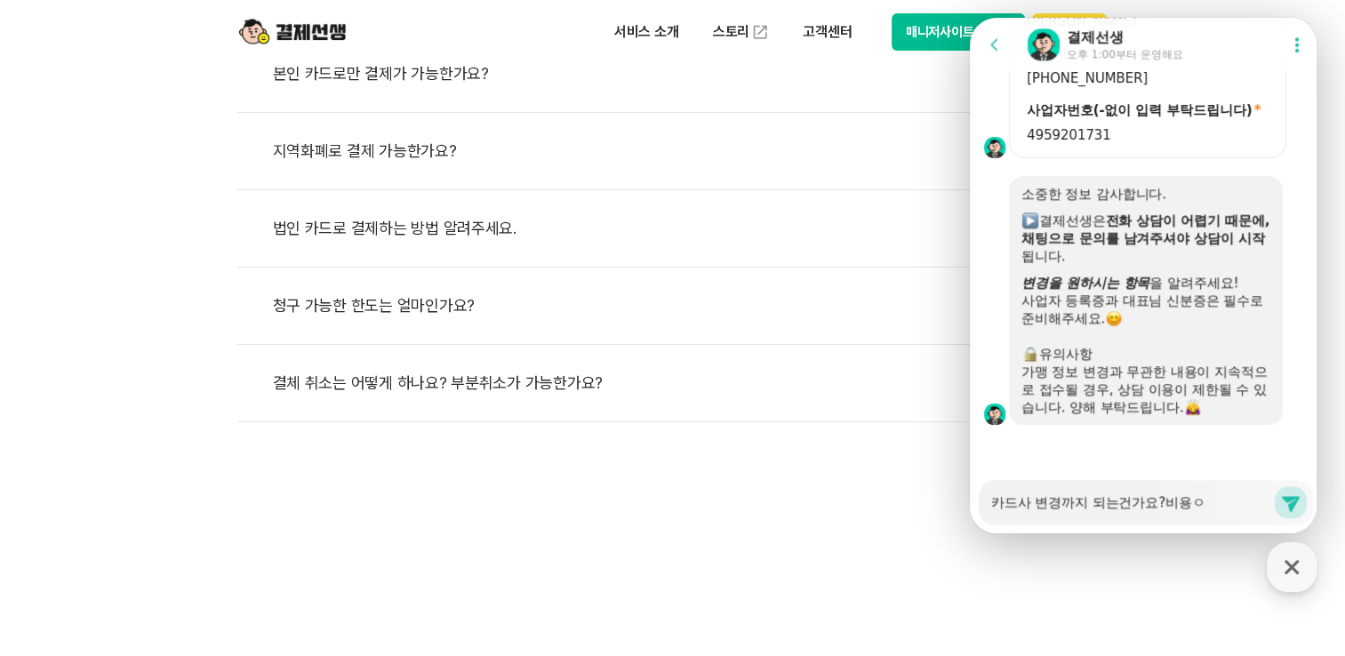
type textarea "카드사 변경까지 되는건가요?비용이"
type textarea "x"
type textarea "카드사 변경까지 되는건가요?비용이"
type textarea "x"
type textarea "카드사 변경까지 되는건가요?비용이 ㅇ"
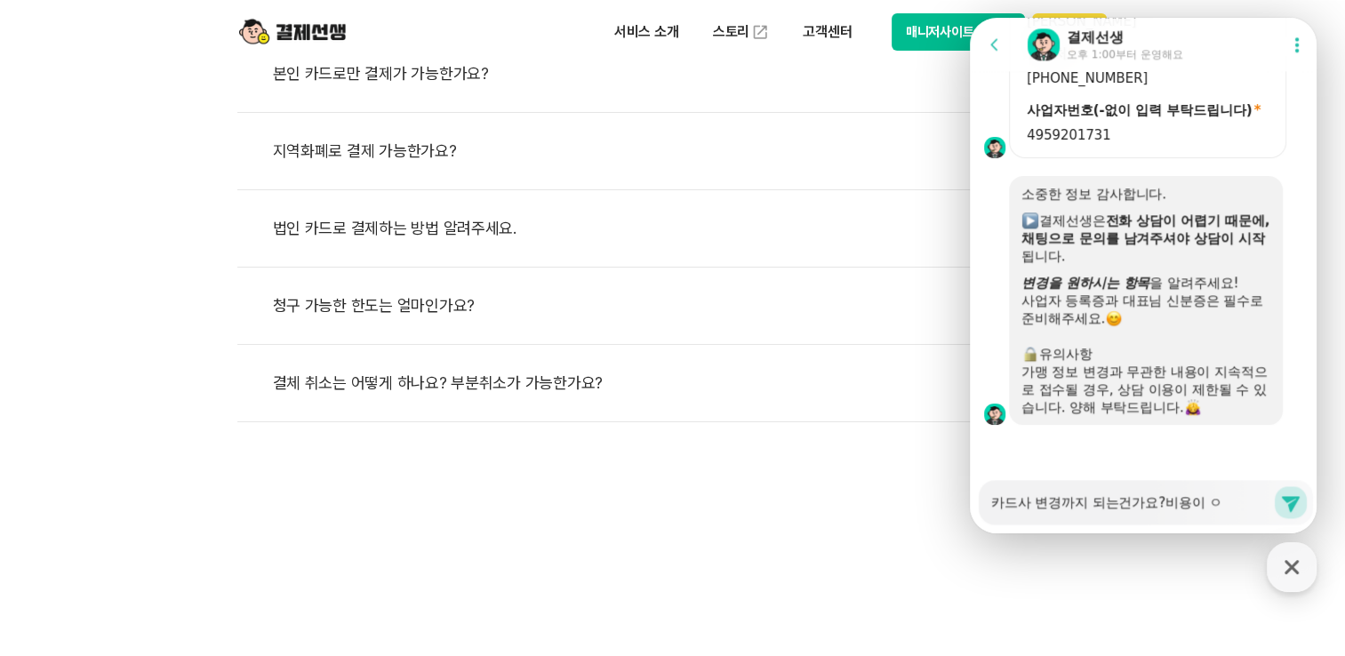
type textarea "x"
type textarea "카드사 변경까지 되는건가요?비용이 어"
type textarea "x"
type textarea "카드사 변경까지 되는건가요?비용이 얻"
type textarea "x"
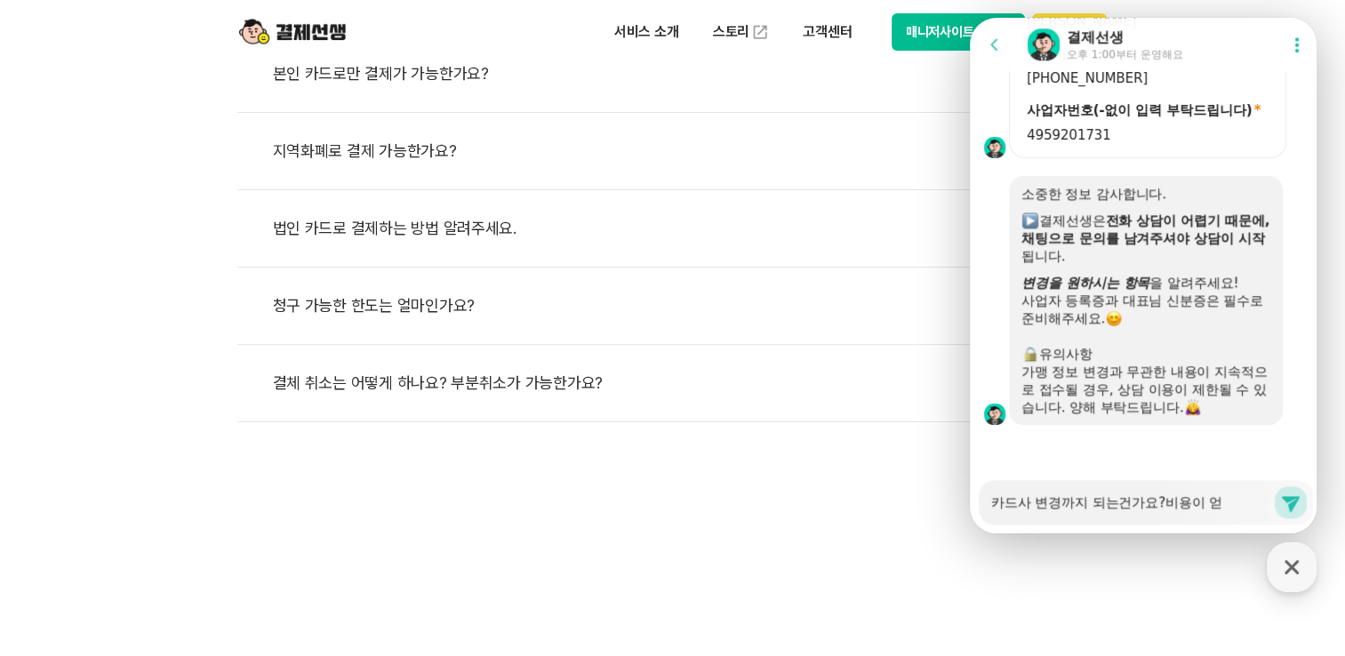
type textarea "카드사 변경까지 되는건가요?비용이 어더"
type textarea "x"
type textarea "카드사 변경까지 되는건가요?비용이 어덯"
type textarea "x"
type textarea "카드사 변경까지 되는건가요?비용이 어덯ㄱ"
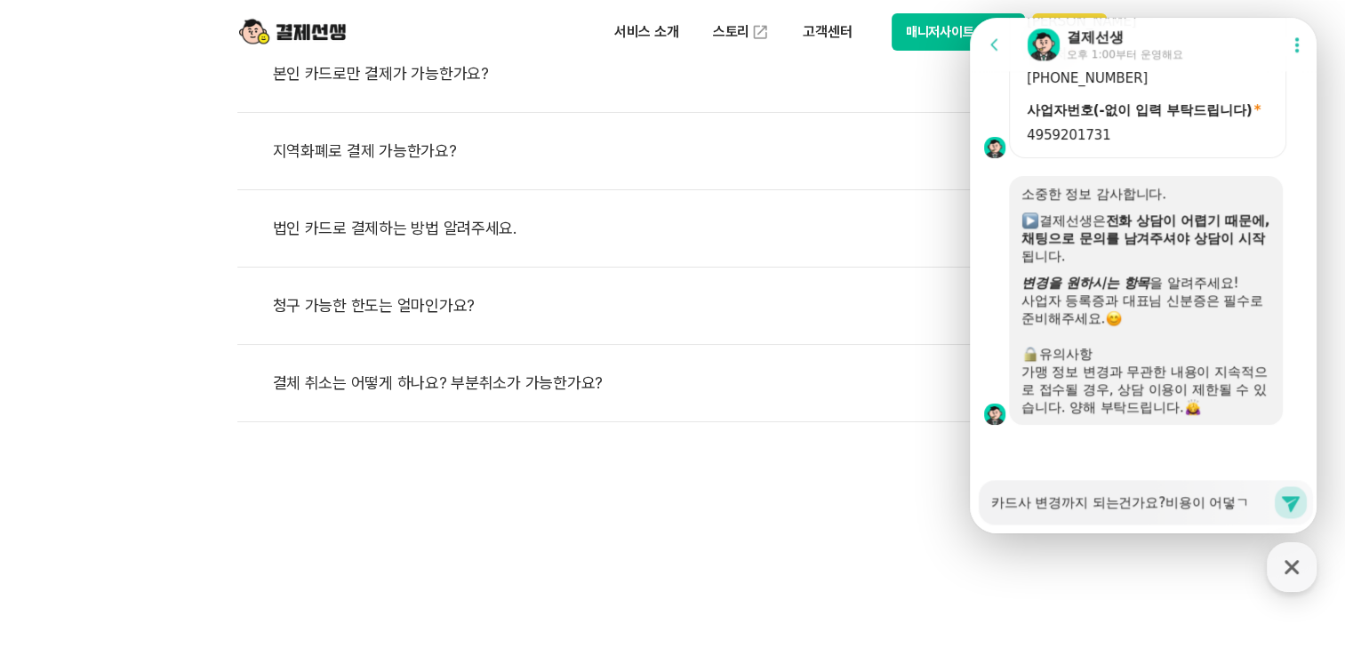
type textarea "x"
type textarea "카드사 변경까지 되는건가요?비용이 어덯게"
type textarea "x"
type textarea "카드사 변경까지 되는건가요?비용이 어덯게"
type textarea "x"
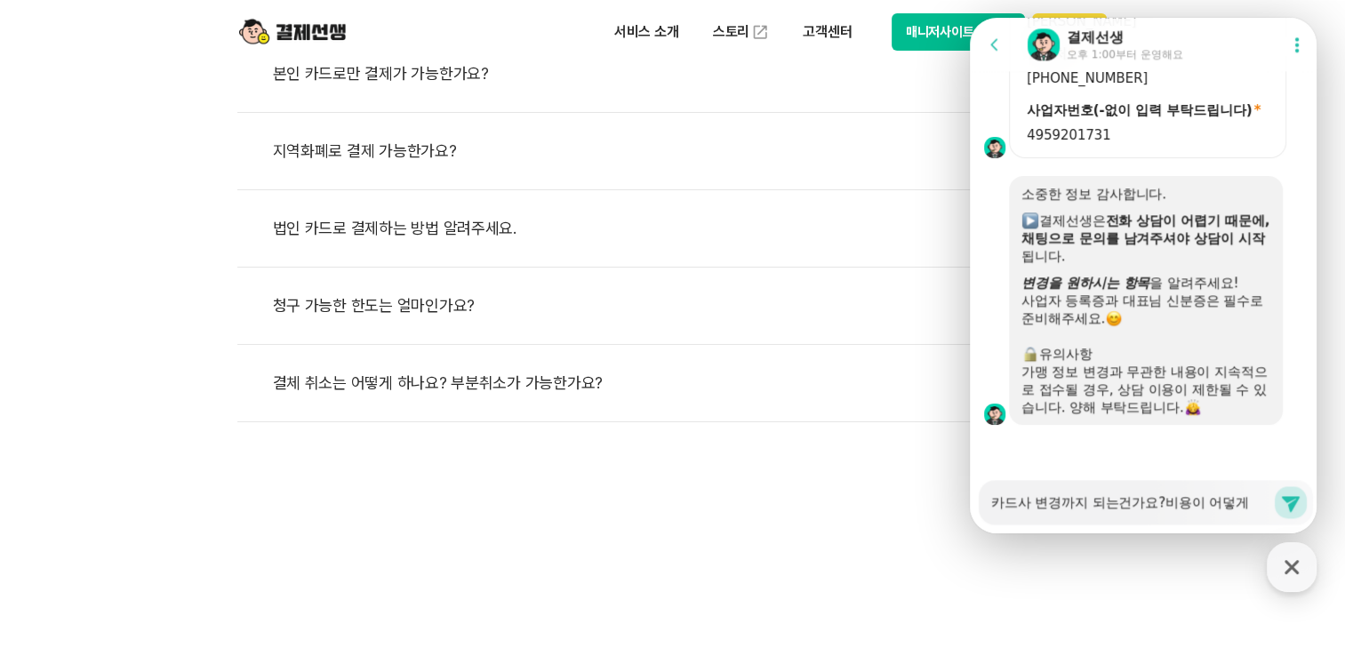
type textarea "카드사 변경까지 되는건가요?비용이 어덯게 ㄷ"
type textarea "x"
type textarea "카드사 변경까지 되는건가요?비용이 어덯게 도"
type textarea "x"
type textarea "카드사 변경까지 되는건가요?비용이 어덯게 되"
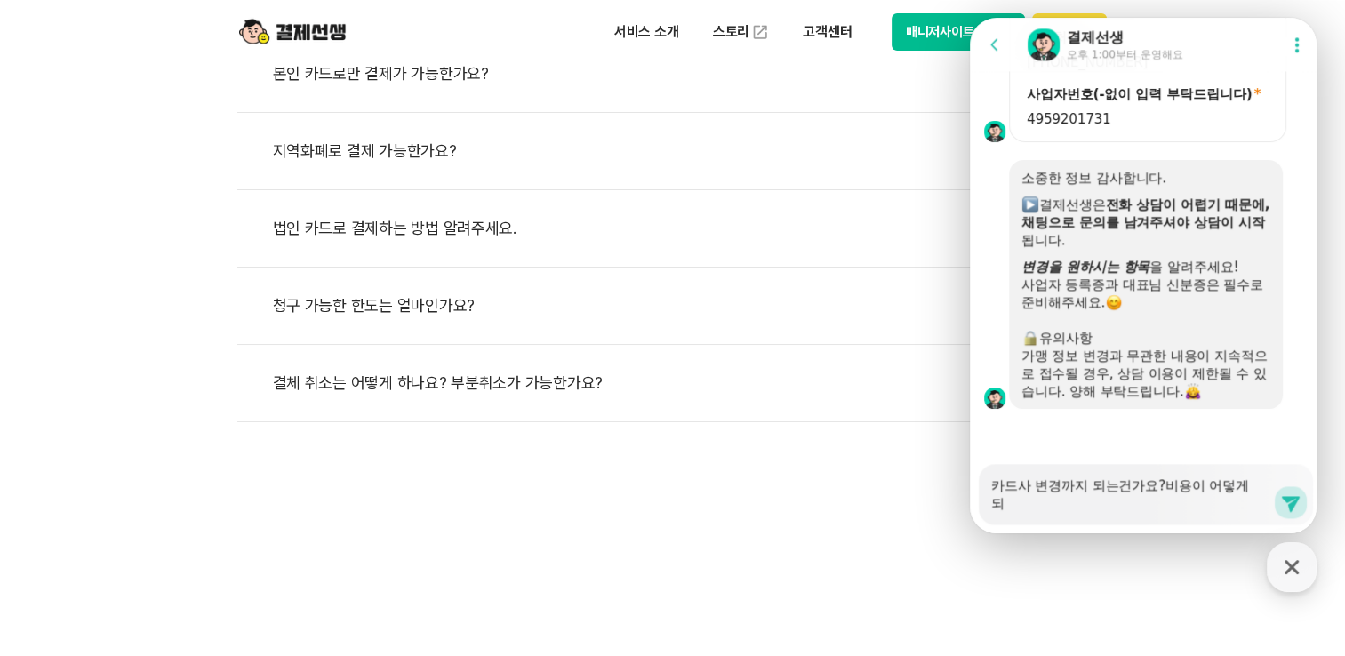
type textarea "x"
type textarea "카드사 변경까지 되는건가요?비용이 어덯게 도"
type textarea "x"
type textarea "카드사 변경까지 되는건가요?비용이 어덯게 ㄷ"
type textarea "x"
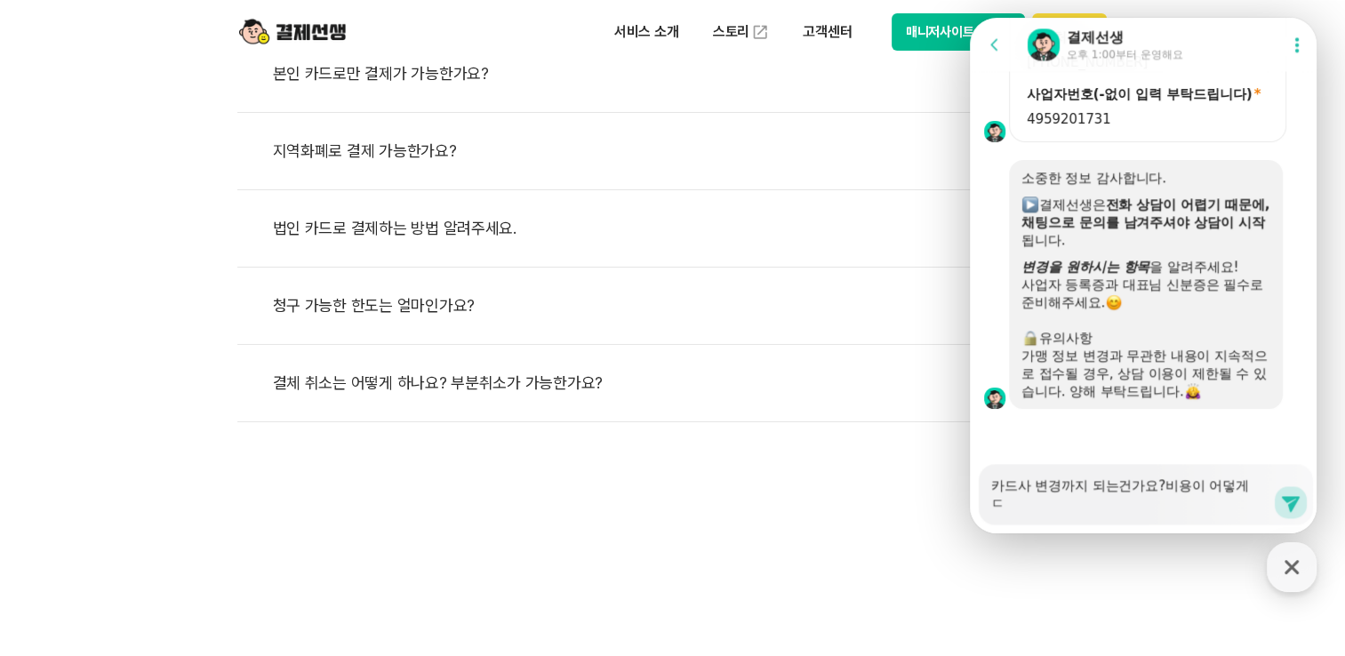
type textarea "카드사 변경까지 되는건가요?비용이 어덯게"
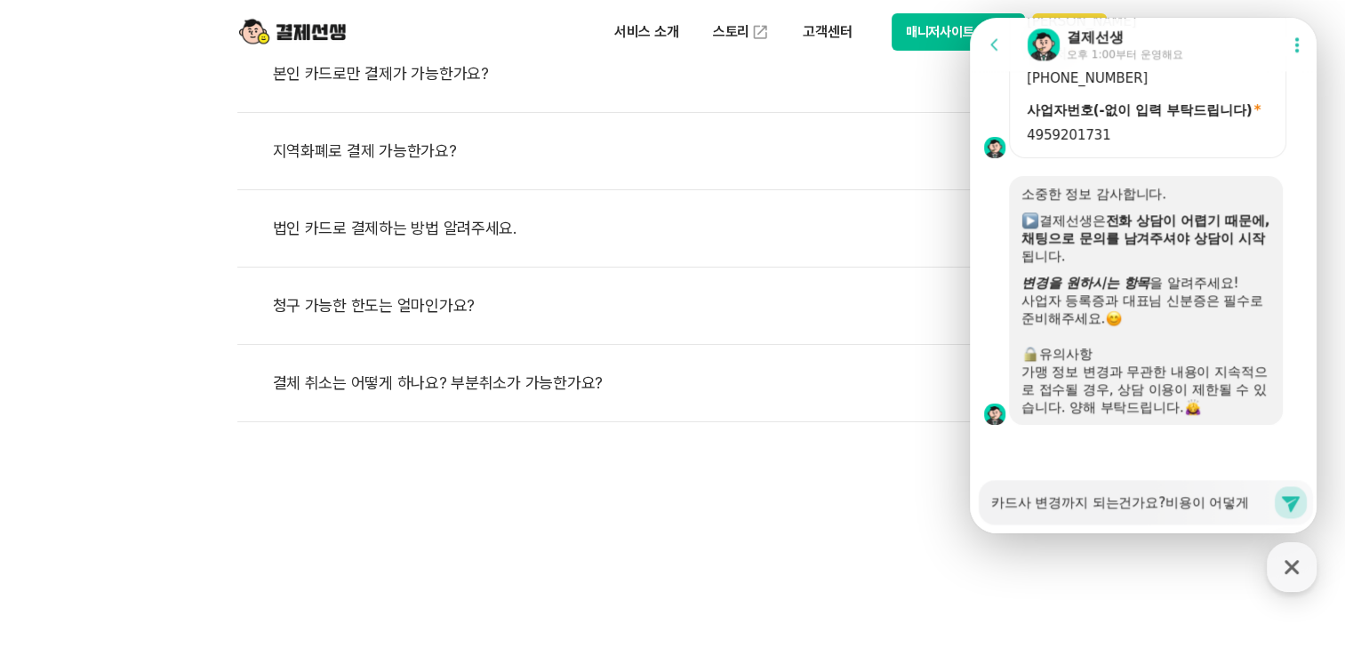
type textarea "x"
type textarea "카드사 변경까지 되는건가요?비용이 어덯게"
type textarea "x"
type textarea "카드사 변경까지 되는건가요?비용이 어덯"
type textarea "x"
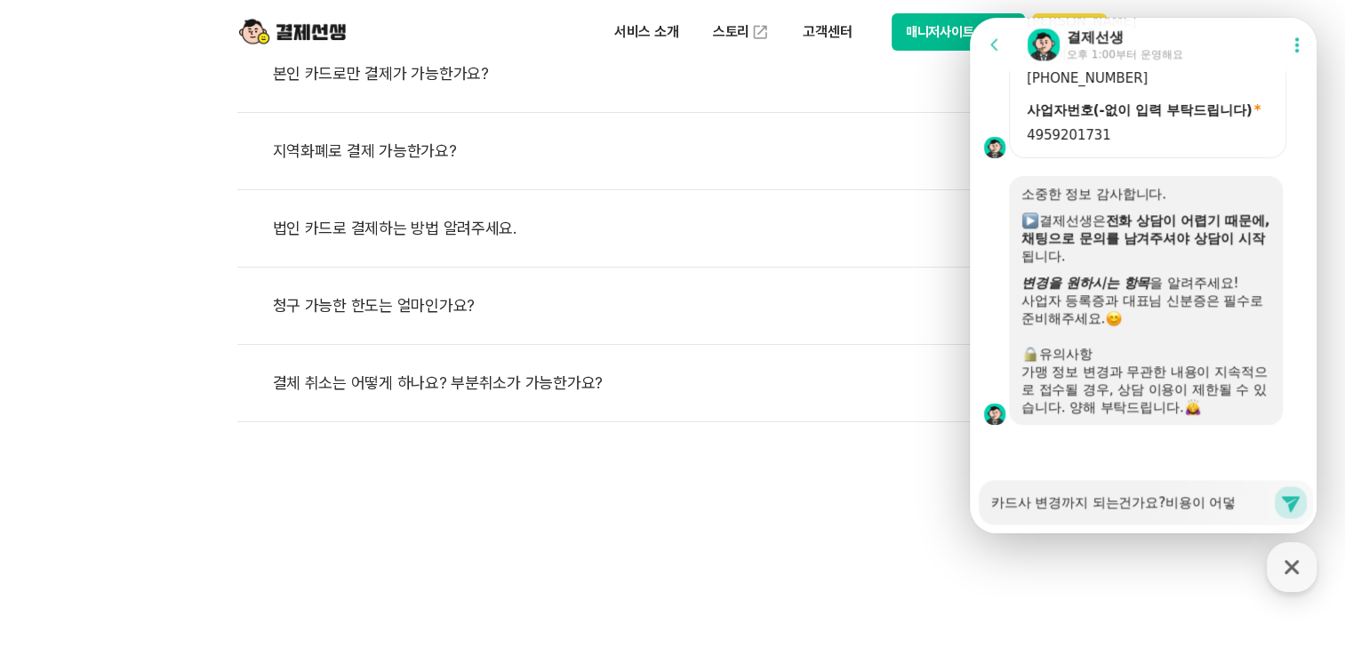
type textarea "카드사 변경까지 되는건가요?비용이 어"
type textarea "x"
type textarea "카드사 변경까지 되는건가요?비용이"
type textarea "x"
type textarea "카드사 변경까지 되는건가요?비용이"
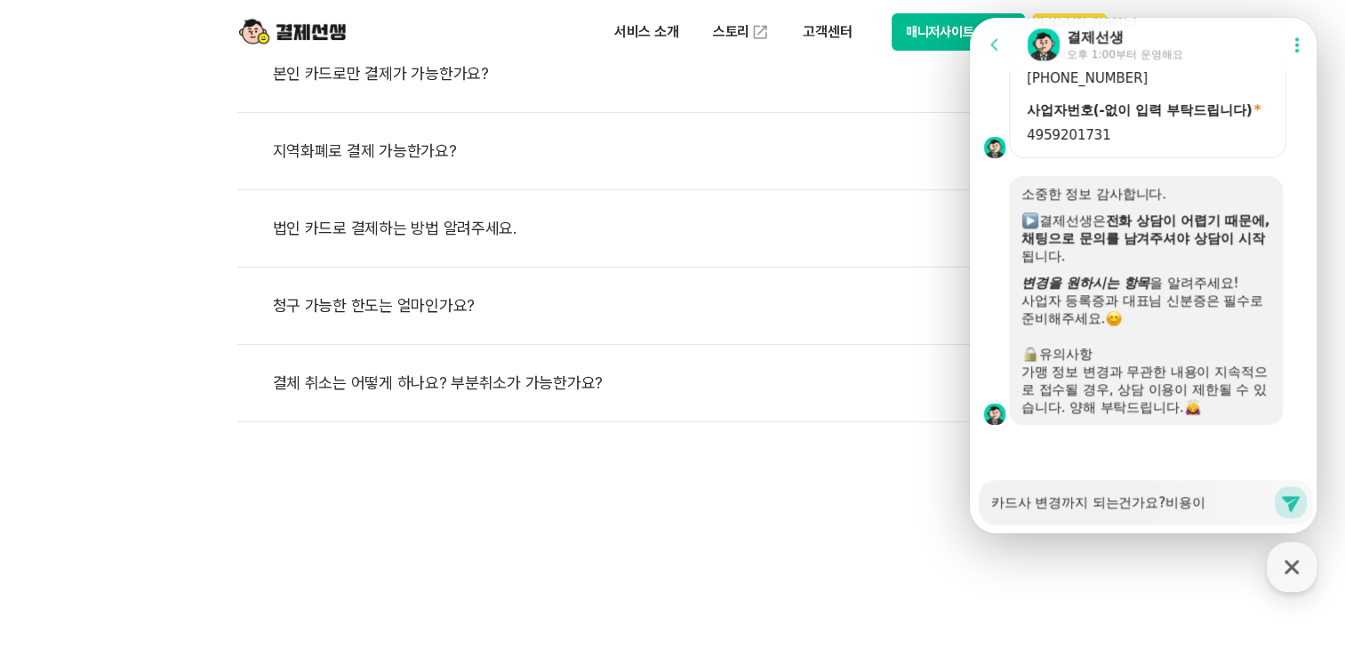
type textarea "x"
type textarea "카드사 변경까지 되는건가요?비용"
type textarea "x"
type textarea "카드사 변경까지 되는건가요?비용"
type textarea "x"
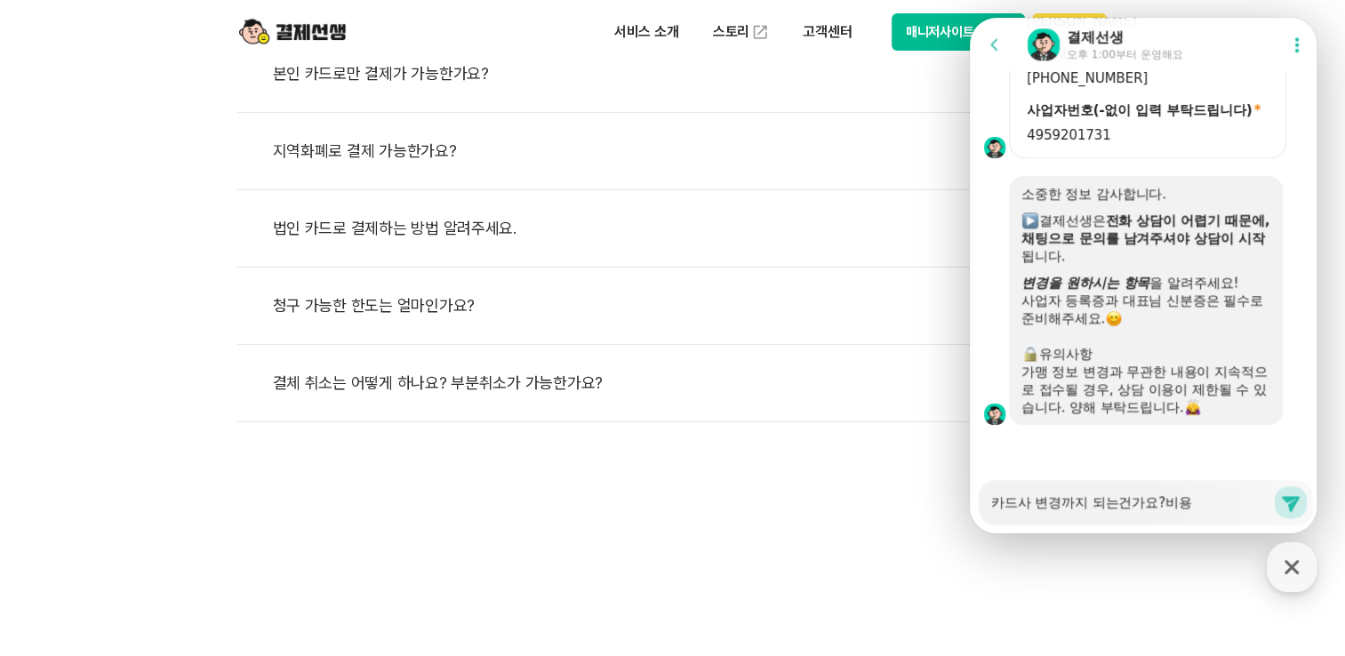
type textarea "카드사 변경까지 되는건가요?비용"
type textarea "x"
type textarea "카드사 변경까지 되는건가요?비용ㅇ"
type textarea "x"
type textarea "카드사 변경까지 되는건가요?비용아"
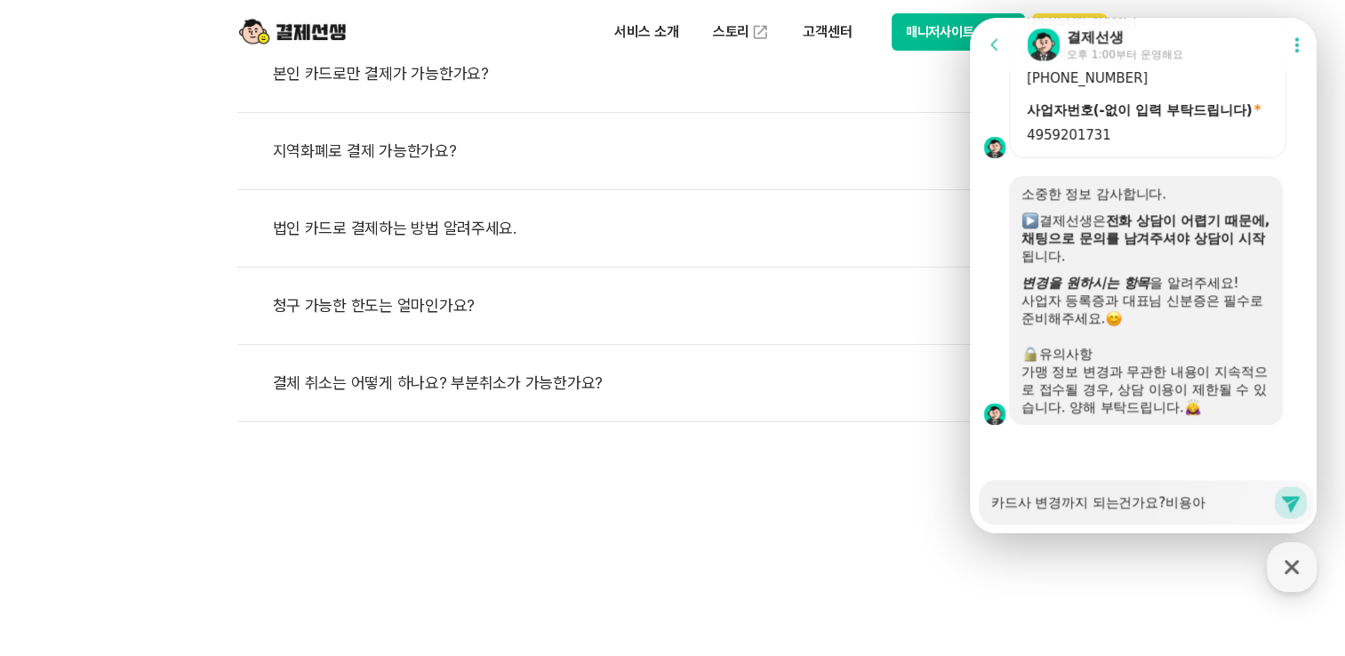
type textarea "x"
type textarea "카드사 변경까지 되는건가요?비용알"
type textarea "x"
type textarea "카드사 변경까지 되는건가요?비용알ㄹ"
type textarea "x"
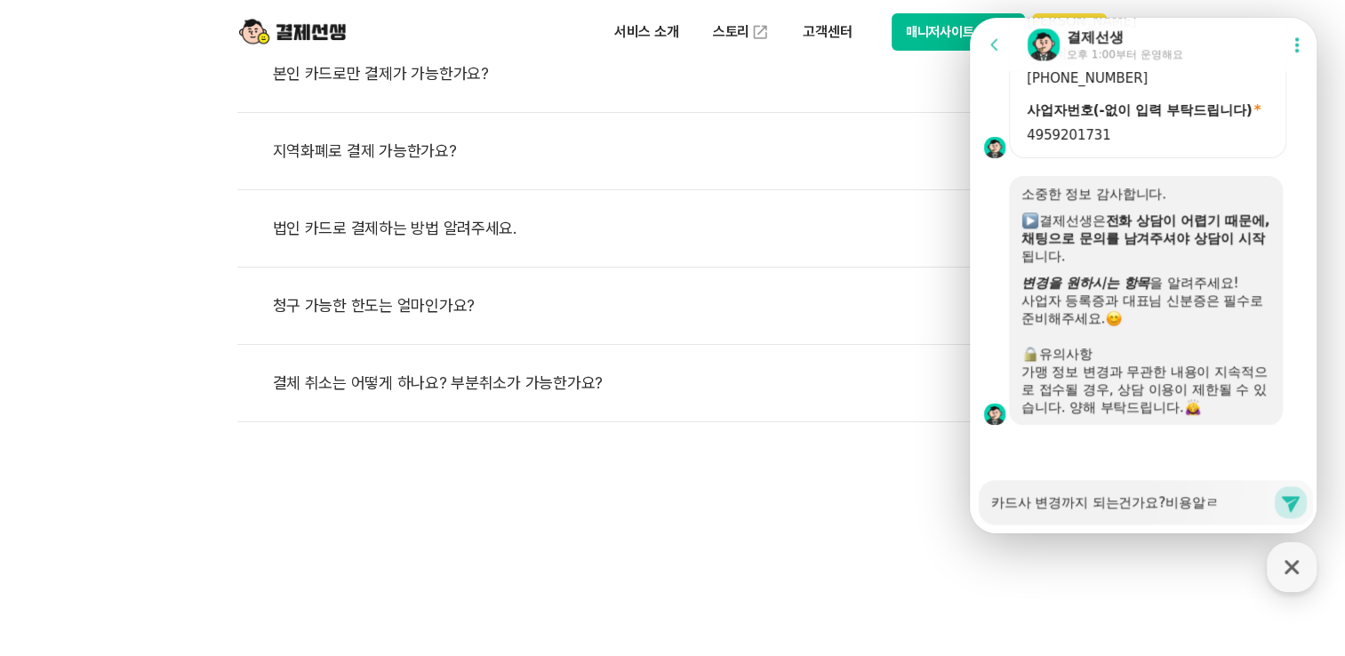
type textarea "카드사 변경까지 되는건가요?비용알려"
type textarea "x"
type textarea "카드사 변경까지 되는건가요?비용알렺"
type textarea "x"
type textarea "카드사 변경까지 되는건가요?비용알려주"
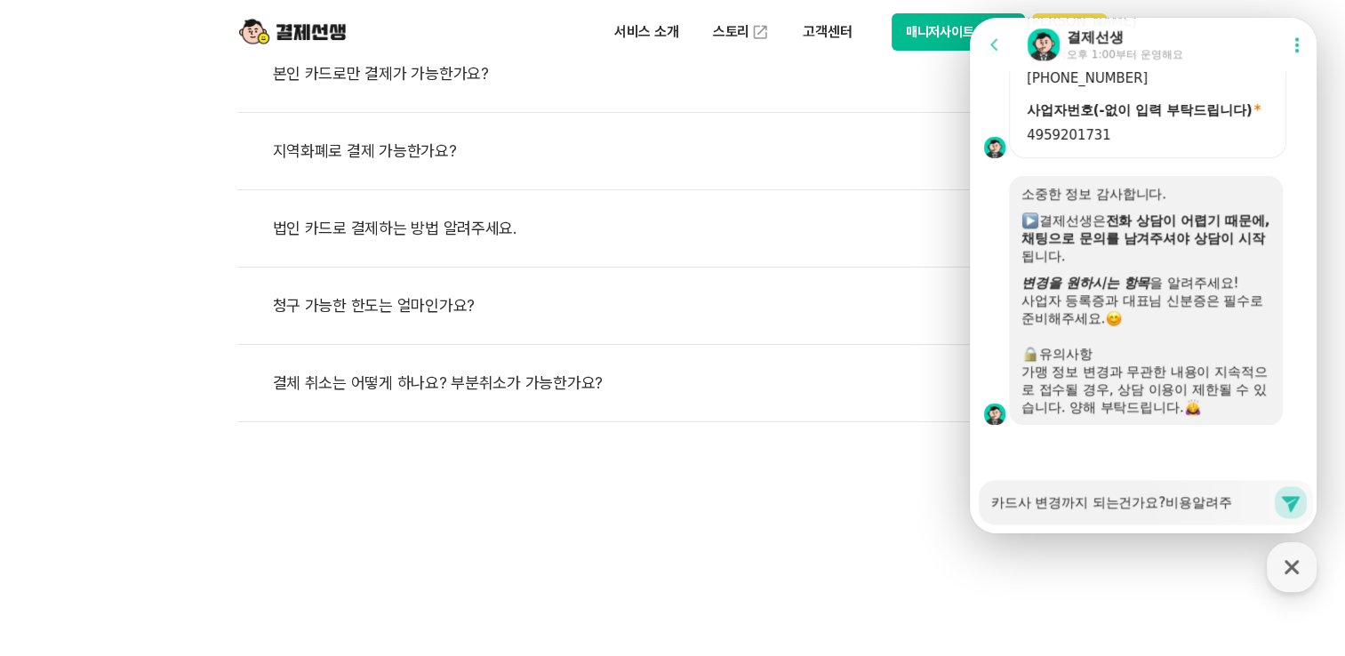
type textarea "x"
type textarea "카드사 변경까지 되는건가요?비용알려줏"
type textarea "x"
type textarea "카드사 변경까지 되는건가요?비용알려주세"
type textarea "x"
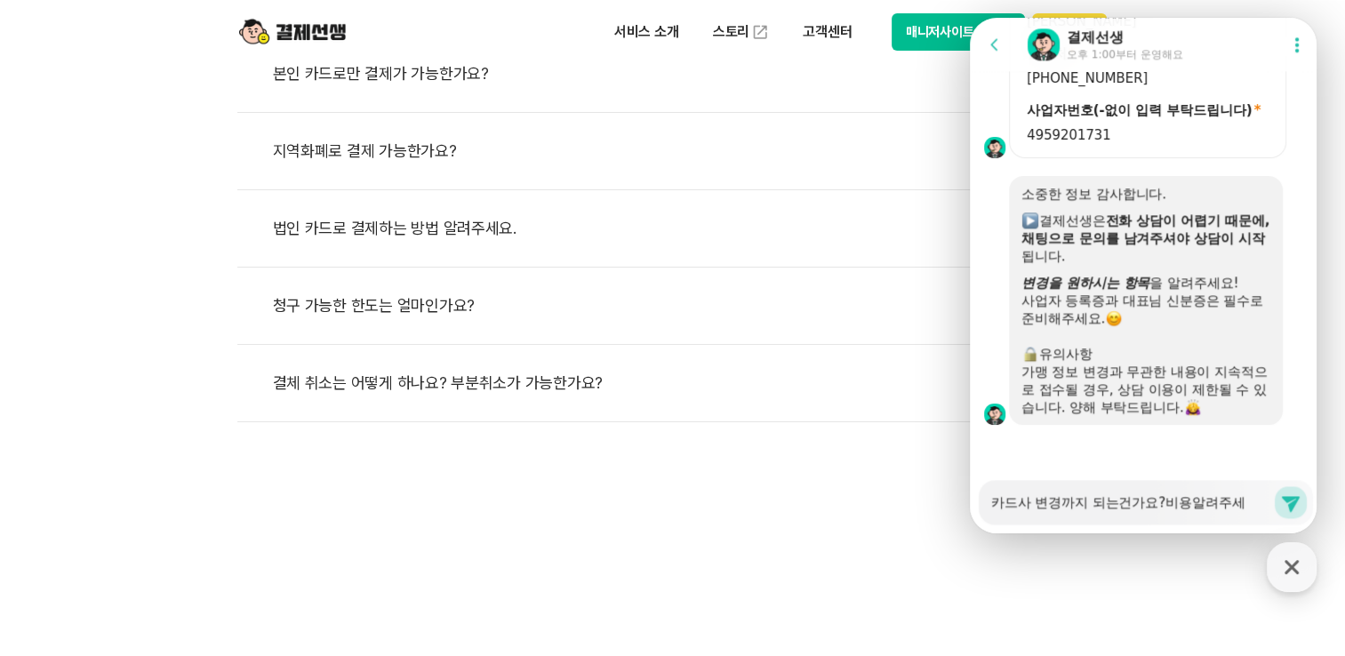
type textarea "카드사 변경까지 되는건가요?비용알려주셍"
type textarea "x"
type textarea "카드사 변경까지 되는건가요?비용알려주세요"
type textarea "x"
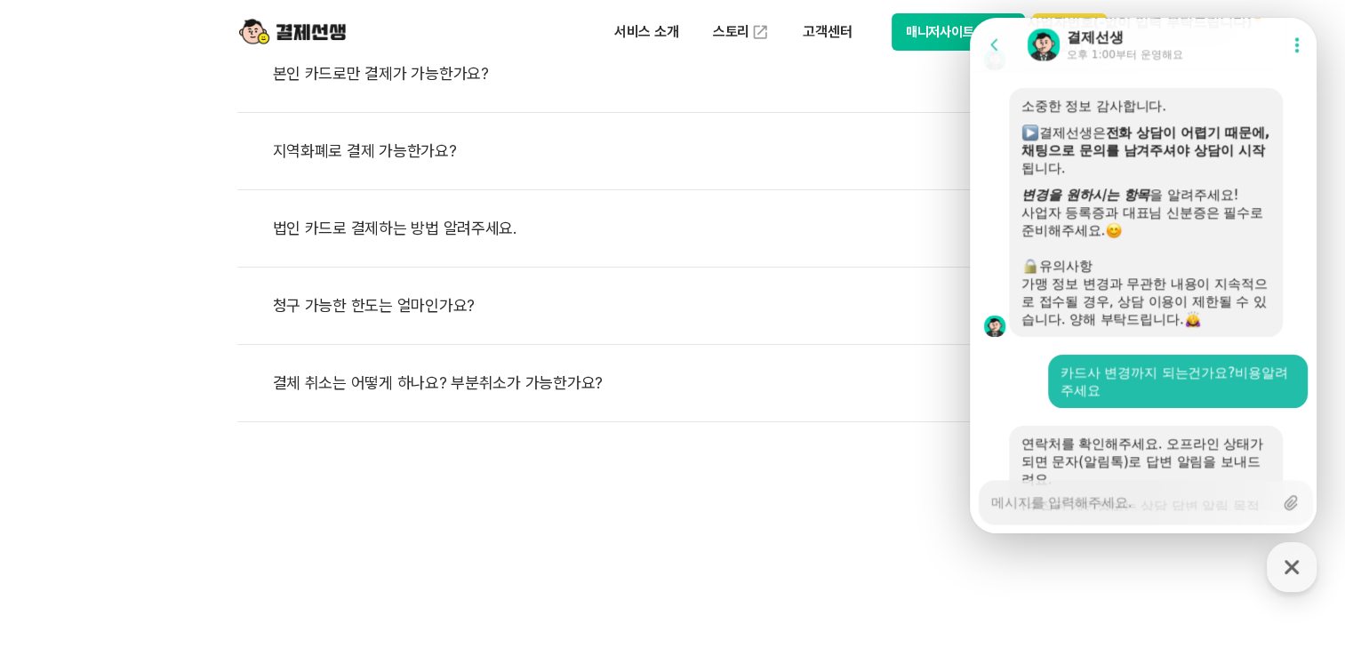
type textarea "x"
type textarea "ㅋ"
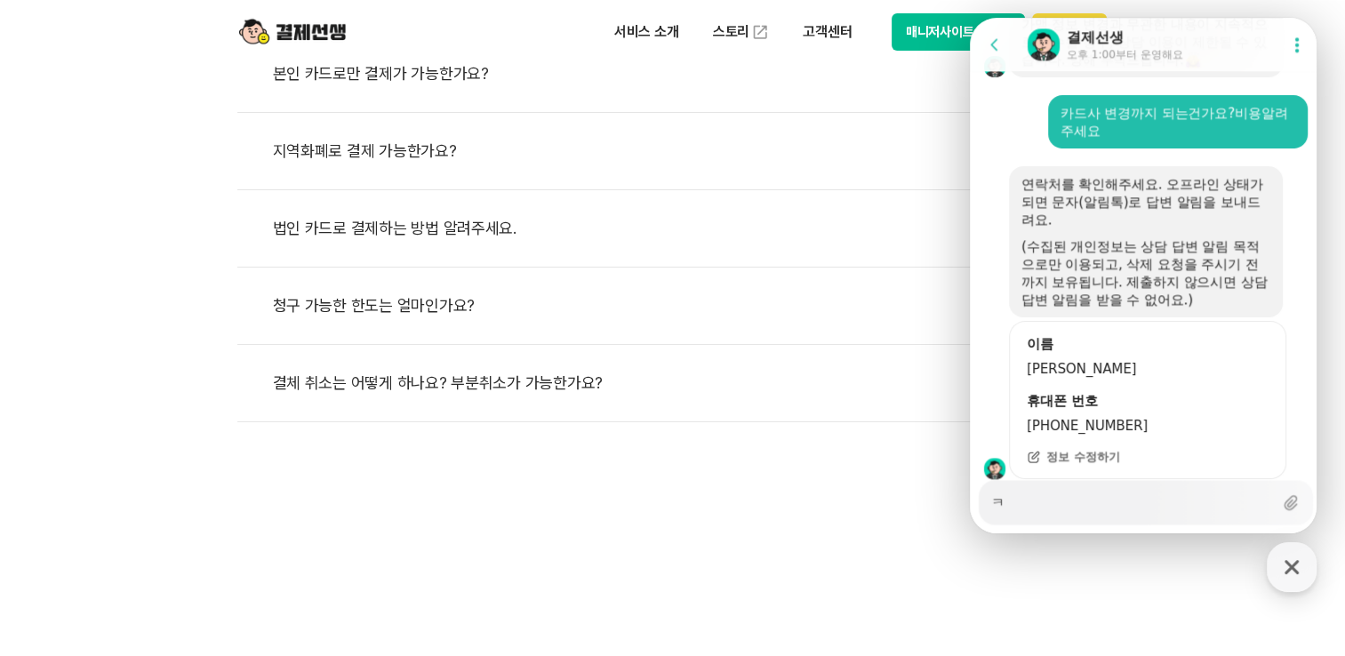
type textarea "x"
type textarea "카"
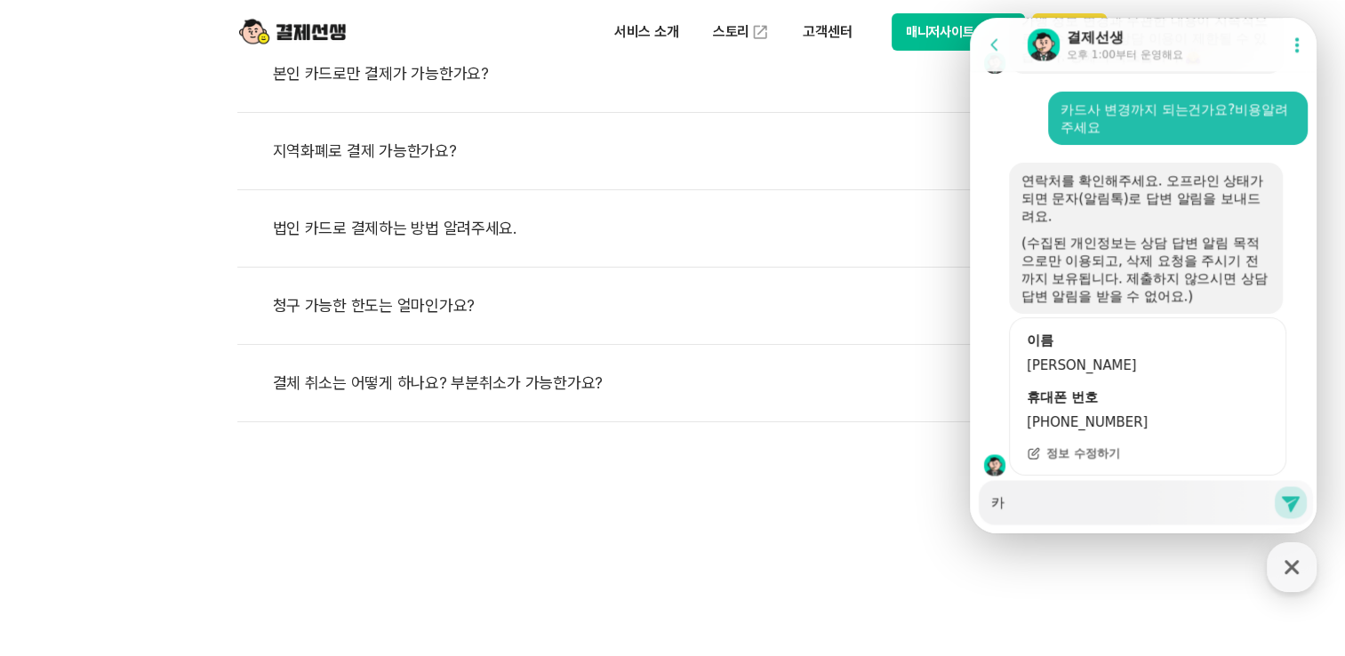
scroll to position [2530, 0]
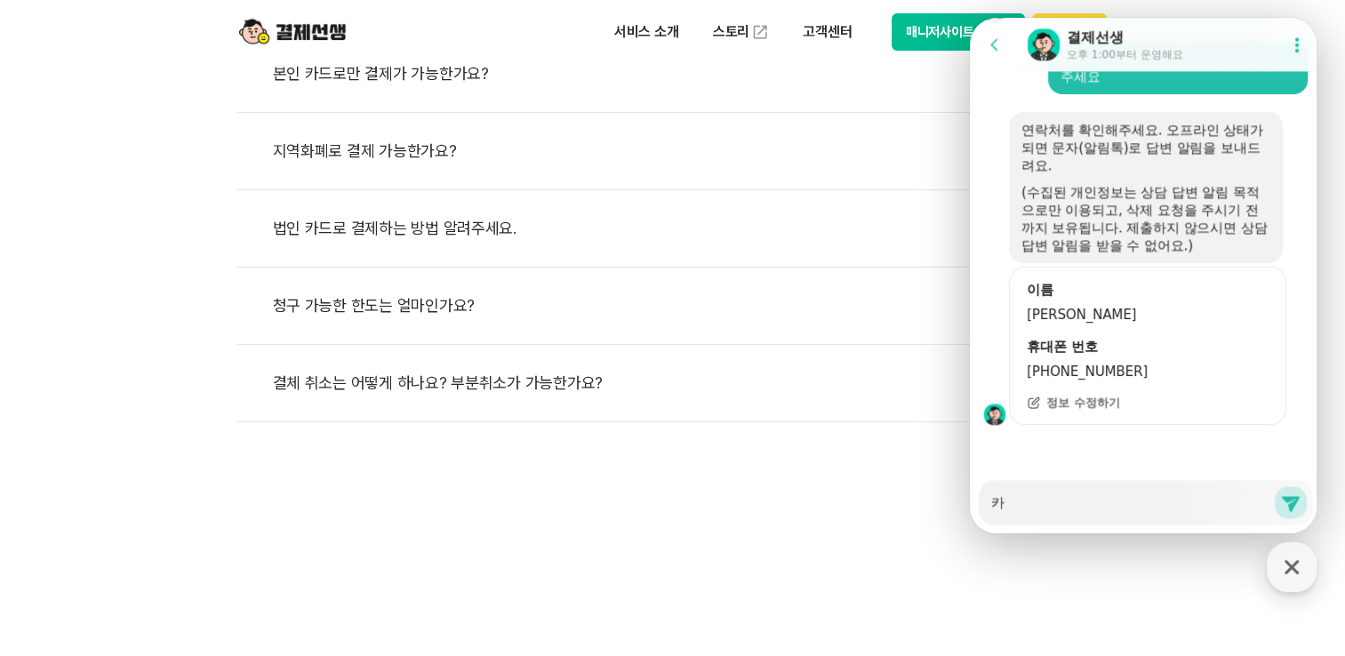
type textarea "x"
type textarea "칻"
type textarea "x"
type textarea "카드"
type textarea "x"
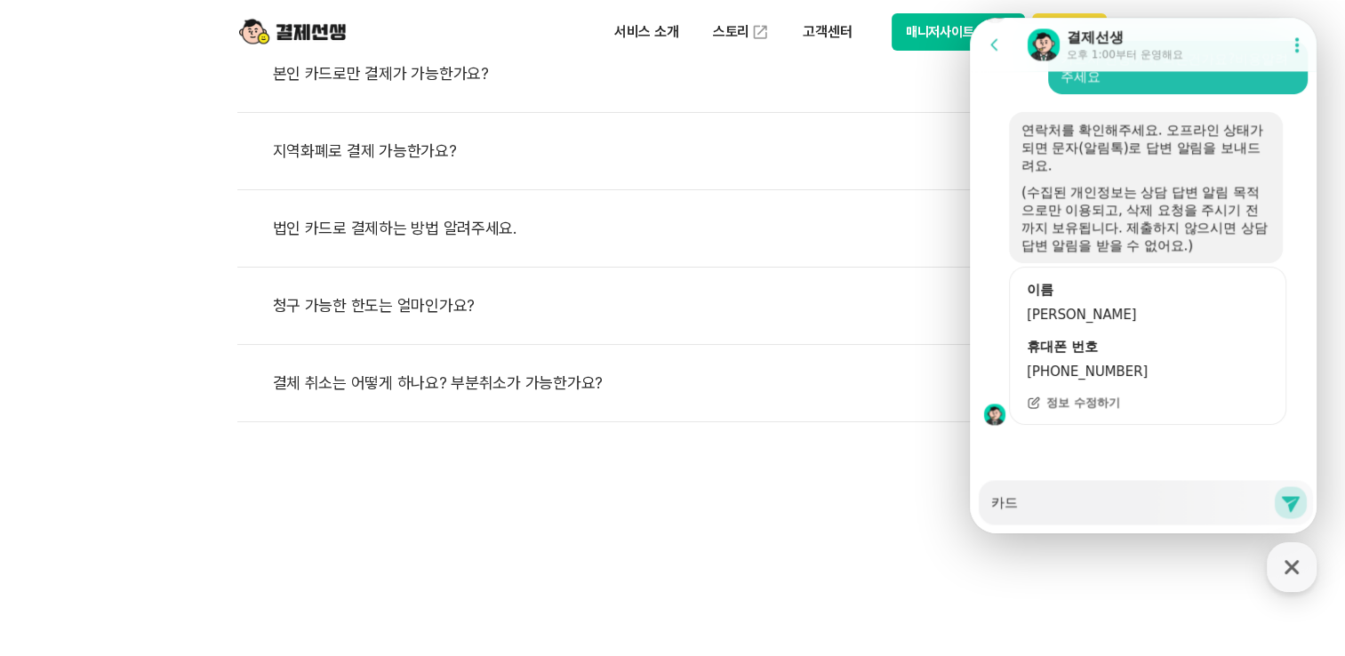
type textarea "카듣"
type textarea "x"
type textarea "카드다"
type textarea "x"
type textarea "카드단"
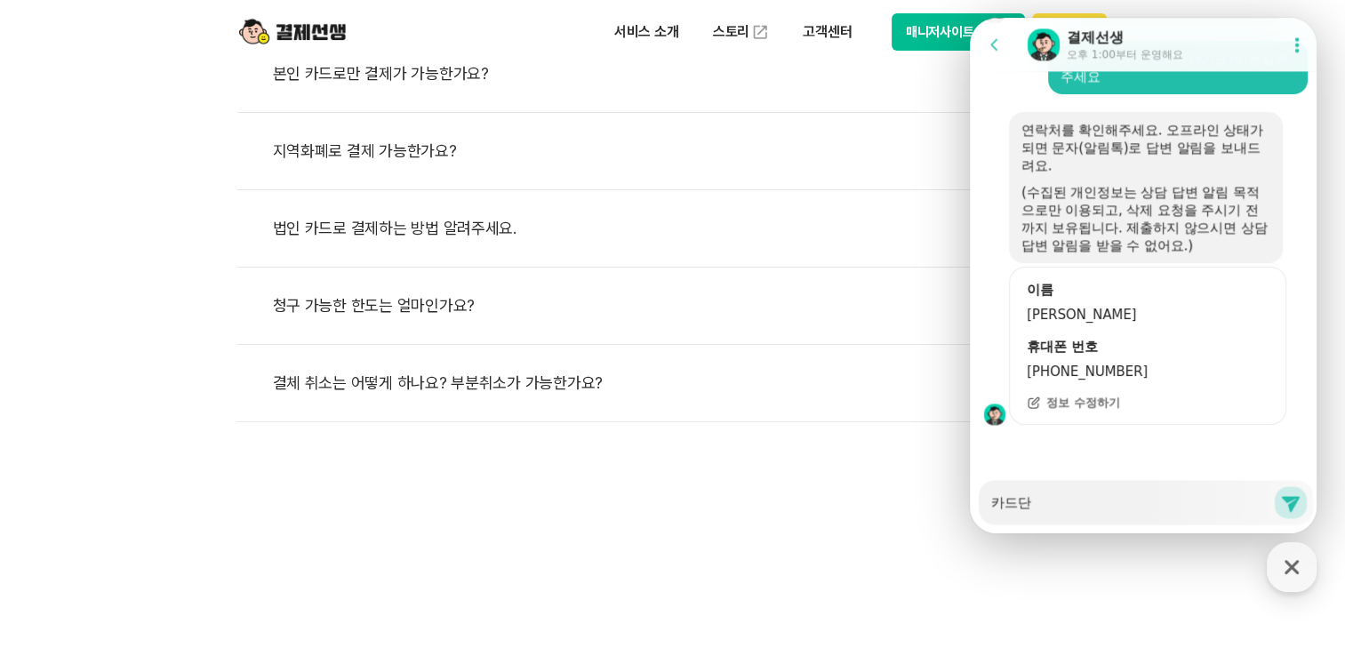
type textarea "x"
type textarea "카드단ㅁ"
type textarea "x"
type textarea "카드단마"
type textarea "x"
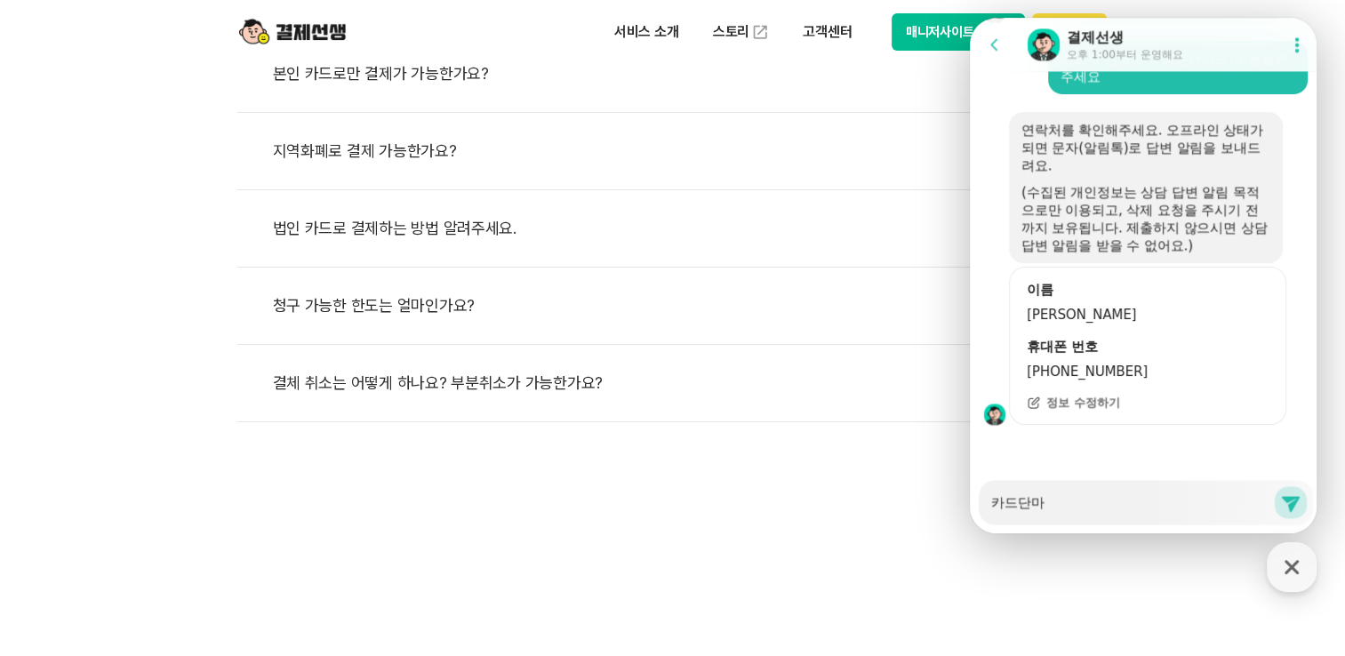
type textarea "카드단말"
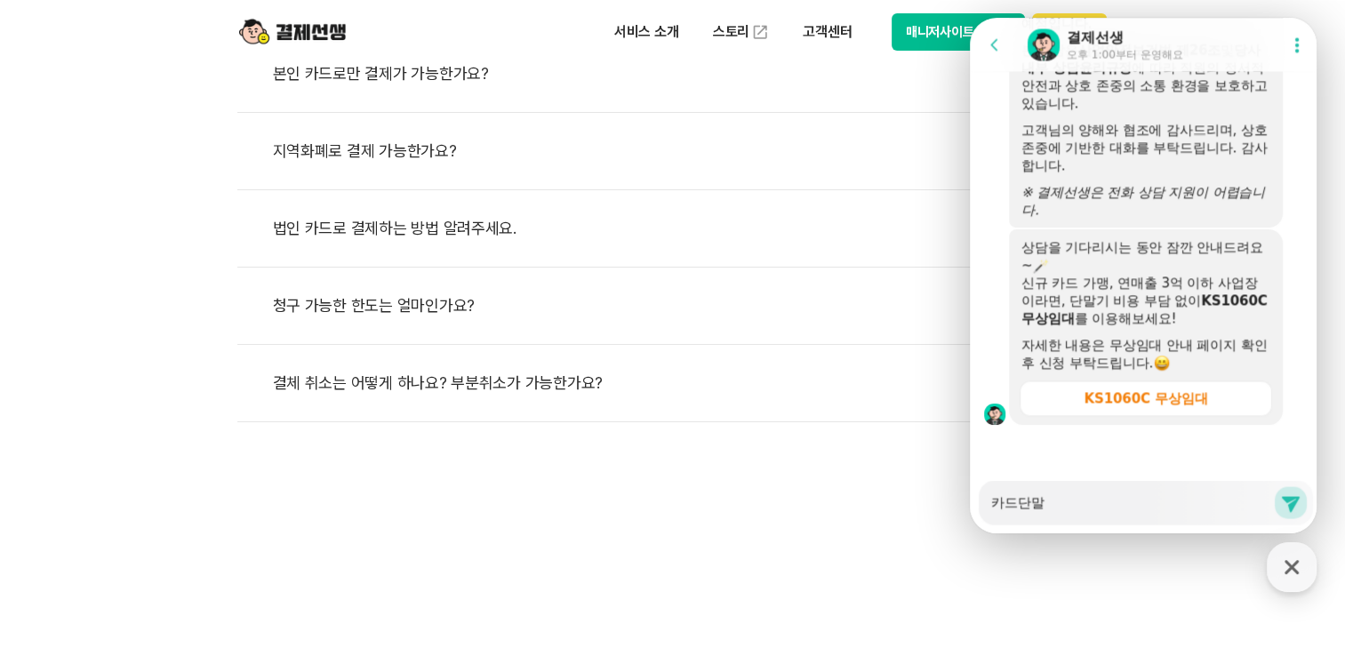
scroll to position [3074, 0]
type textarea "x"
type textarea "카드단말ㄱ"
type textarea "x"
type textarea "카드단말기"
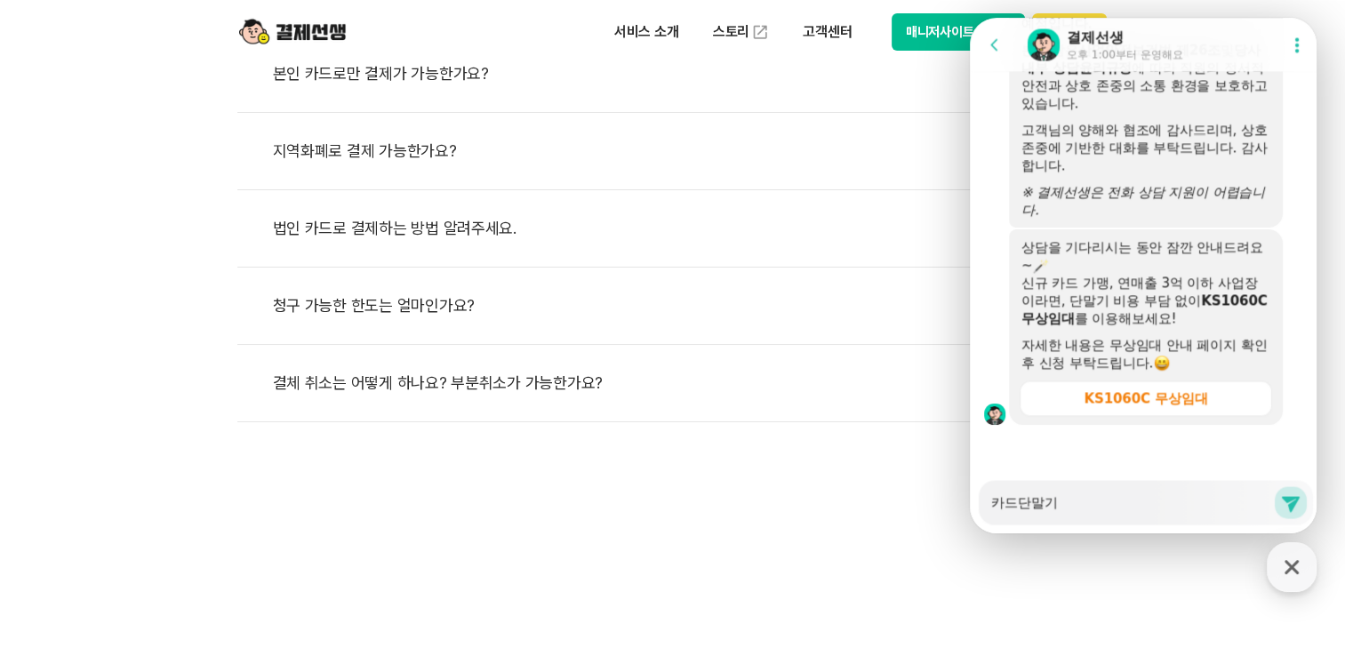
type textarea "x"
type textarea "카드단말기"
type textarea "x"
type textarea "카드단말기"
type textarea "x"
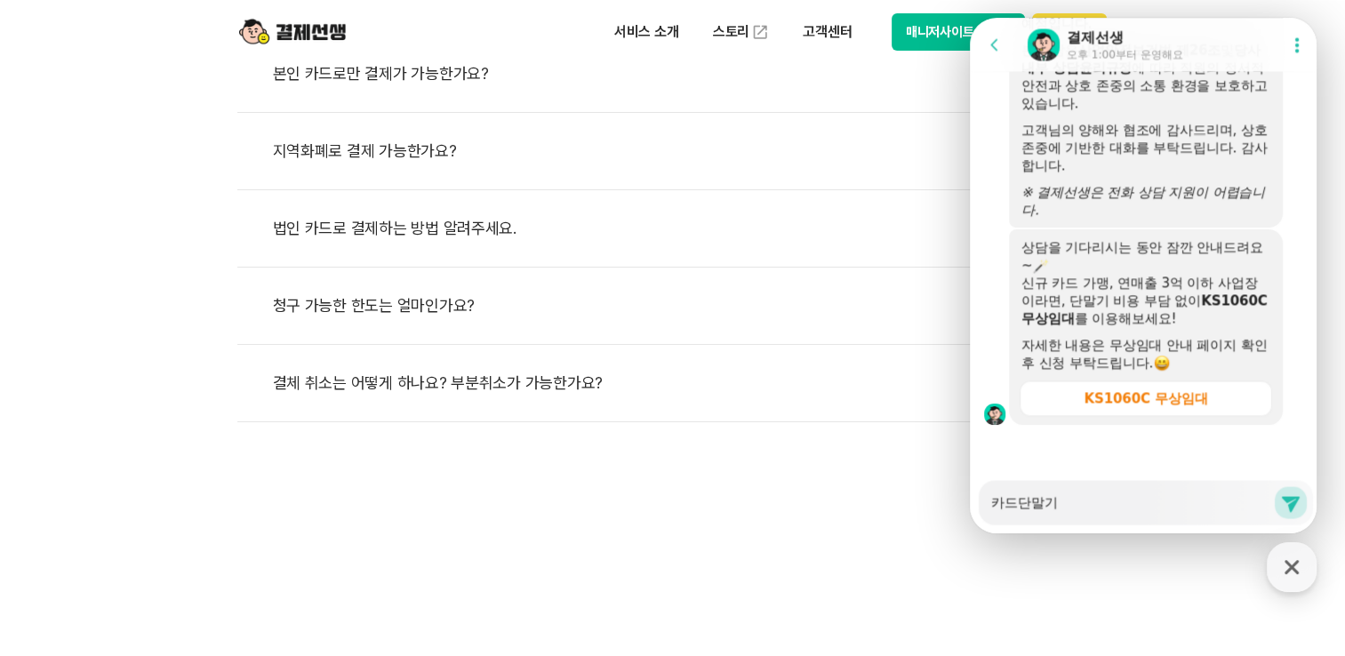
type textarea "카드단말기ㄷ"
type textarea "x"
type textarea "카드단말기도"
type textarea "x"
type textarea "카드단말기도"
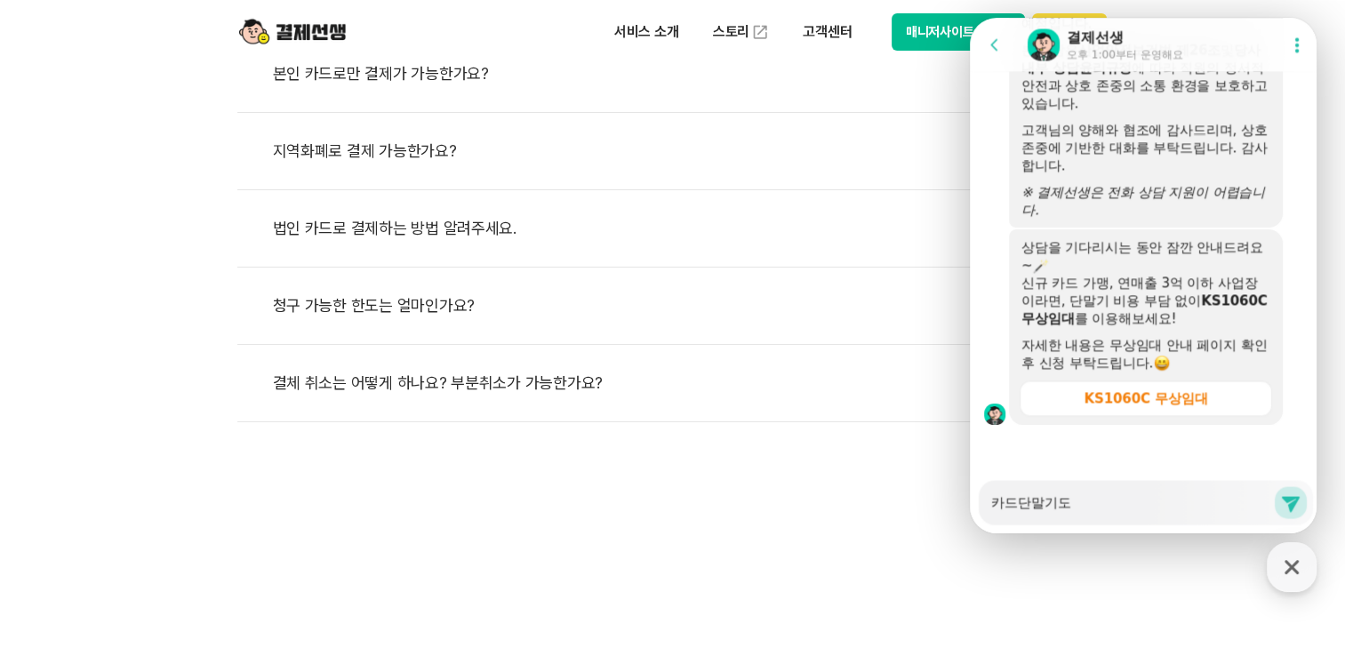
type textarea "x"
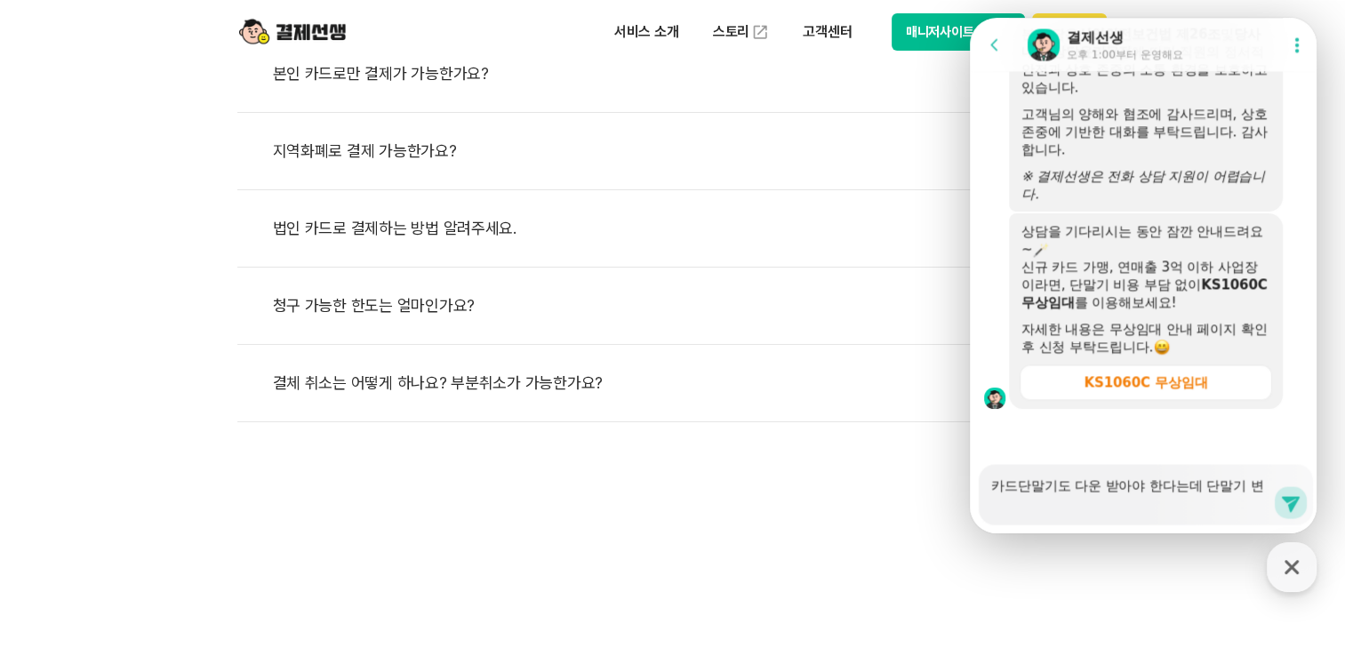
scroll to position [3089, 0]
click at [1286, 507] on icon at bounding box center [1291, 504] width 18 height 16
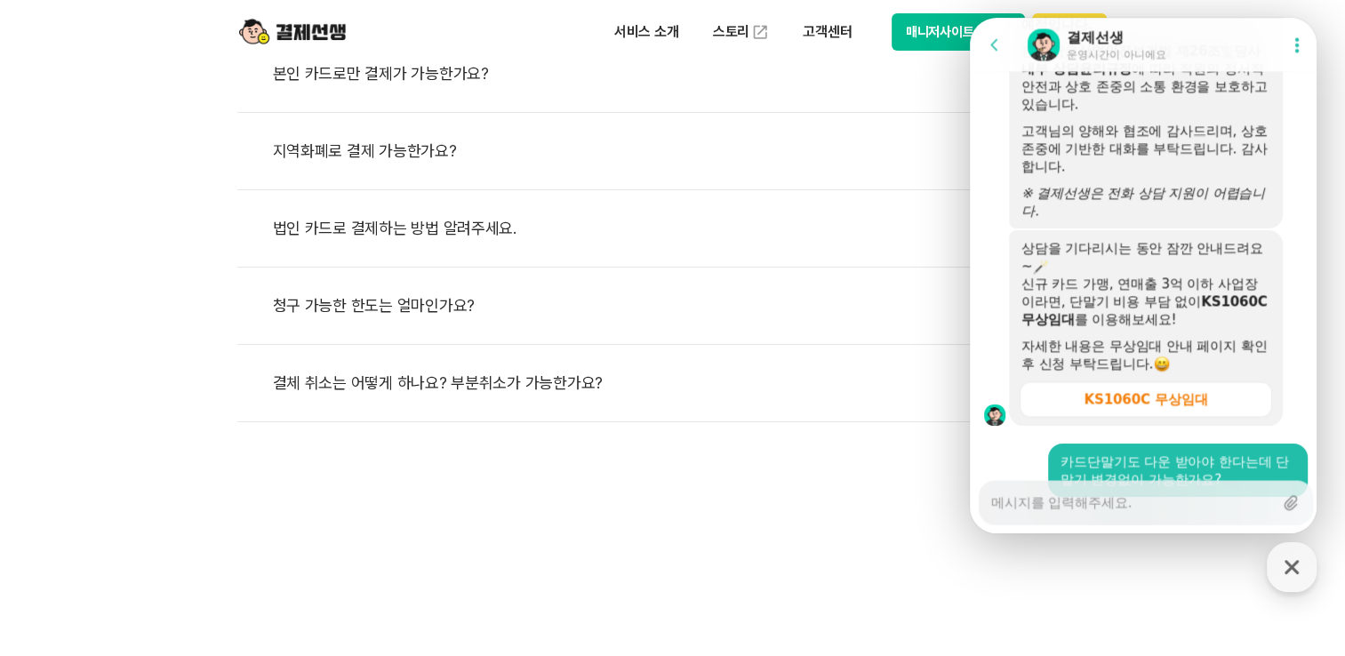
scroll to position [3145, 0]
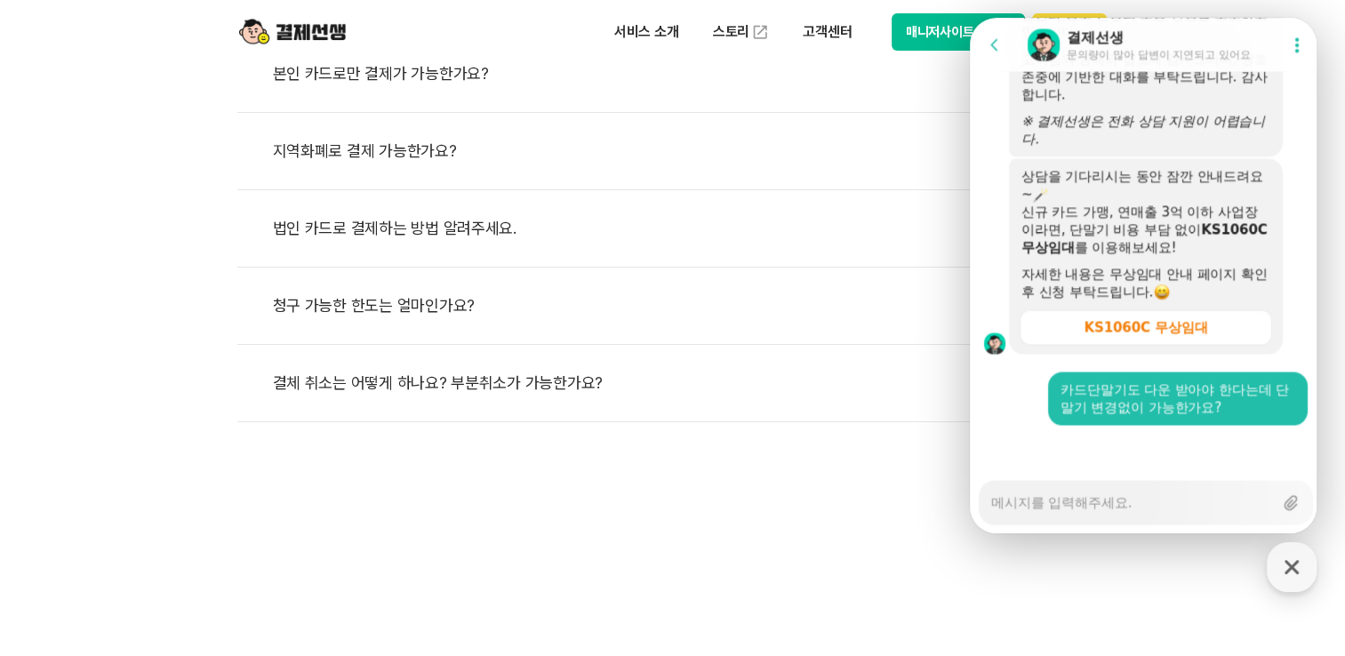
click at [1060, 505] on textarea "Messenger Input Textarea" at bounding box center [1132, 496] width 282 height 30
click at [1085, 512] on div "Messenger Input Textarea" at bounding box center [1132, 502] width 282 height 43
click at [1123, 503] on textarea "Messenger Input Textarea" at bounding box center [1132, 496] width 282 height 30
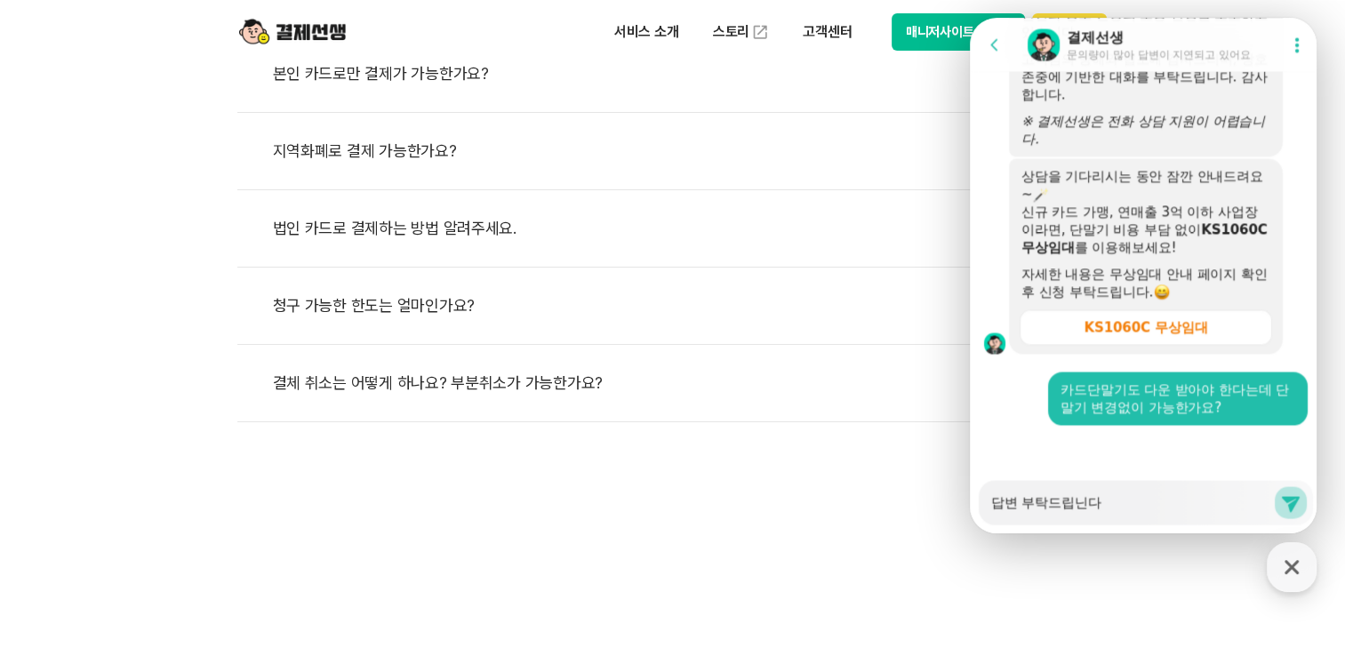
click at [1287, 500] on icon at bounding box center [1290, 501] width 21 height 21
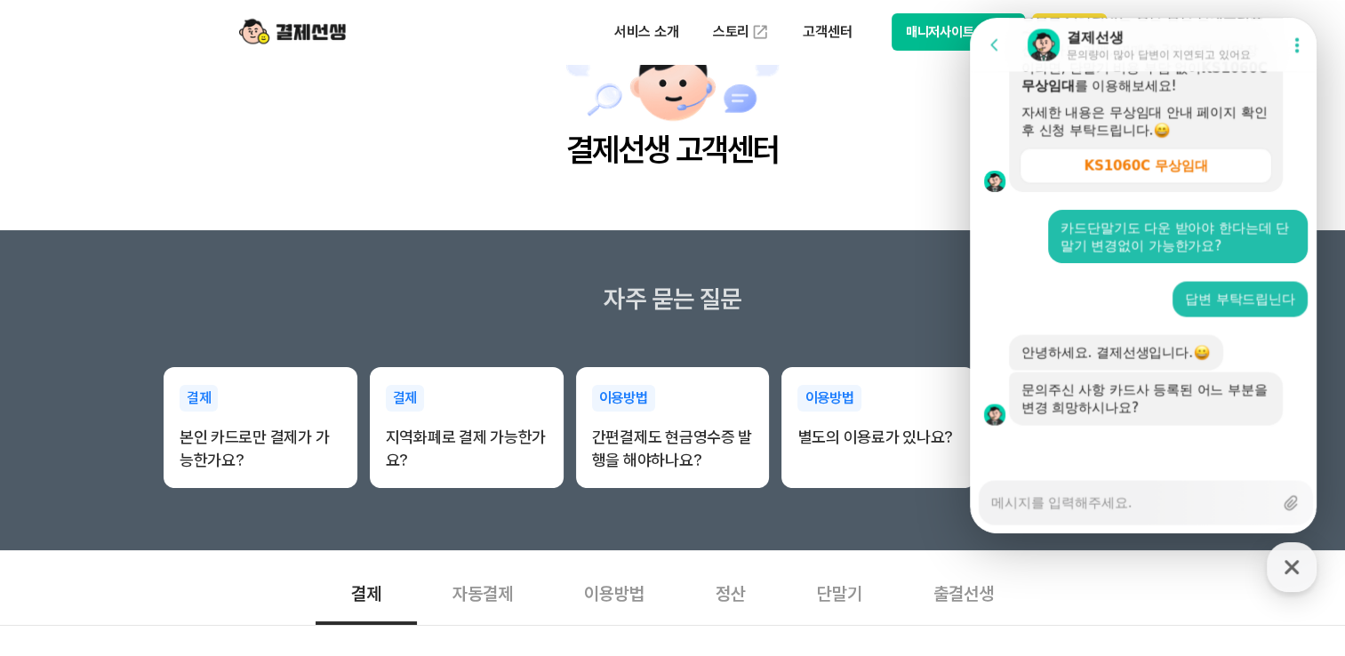
scroll to position [0, 0]
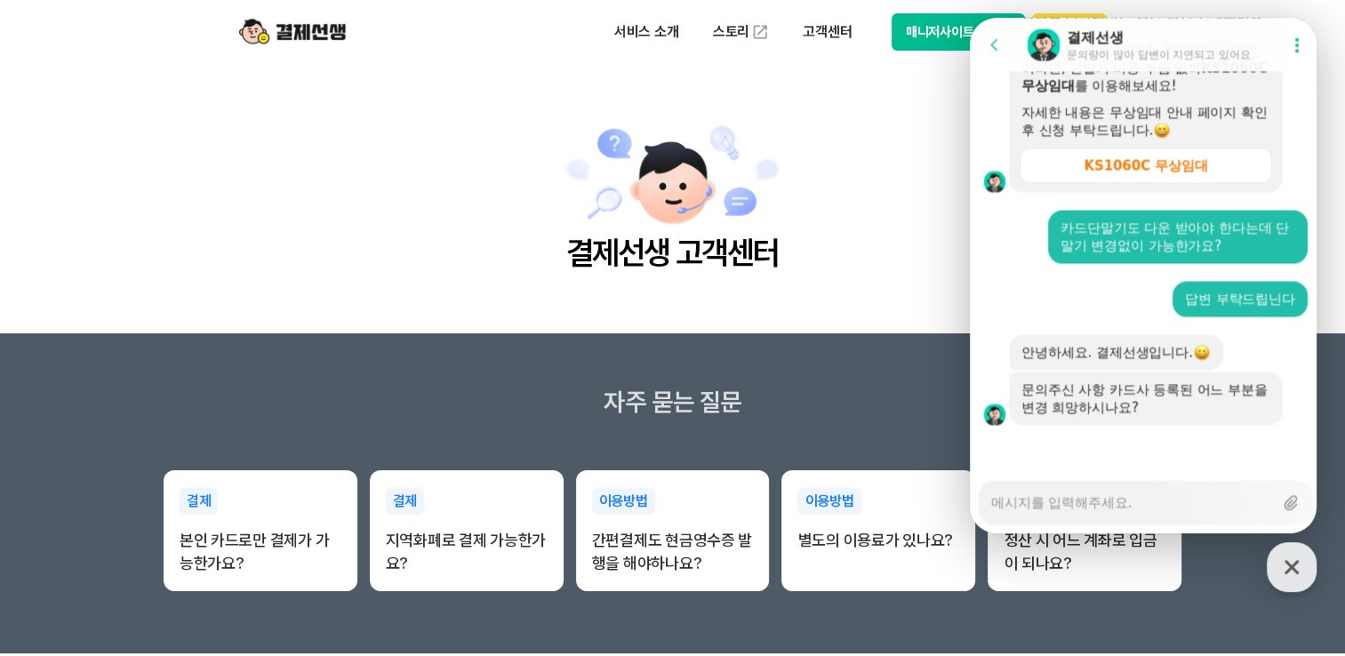
click at [843, 139] on main "결제선생 고객센터" at bounding box center [672, 198] width 1345 height 269
click at [993, 40] on icon at bounding box center [995, 45] width 18 height 18
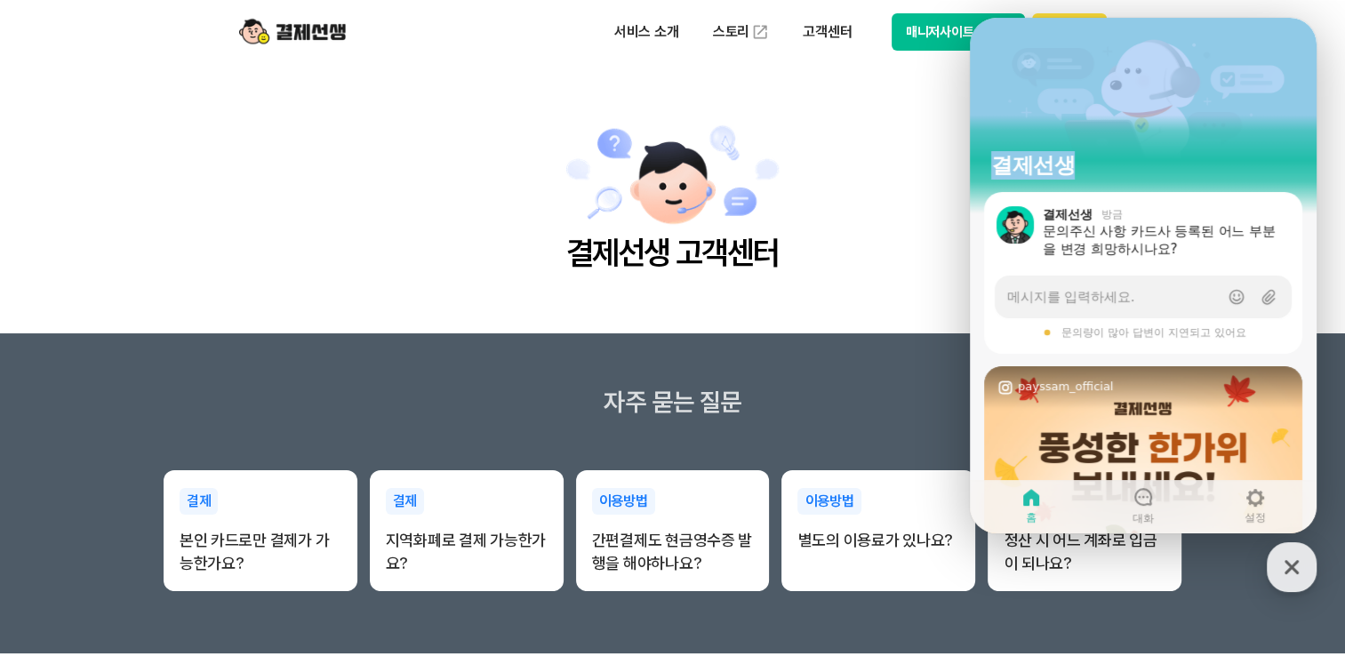
drag, startPoint x: 1170, startPoint y: 30, endPoint x: 868, endPoint y: 176, distance: 334.7
click at [970, 18] on html "결제선생 결제선생 방금 문의주신 사항 카드사 등록된 어느 부분을 변경 희망하시나요? Show action list menu 메시지를 입력하세요…" at bounding box center [1143, 18] width 347 height 0
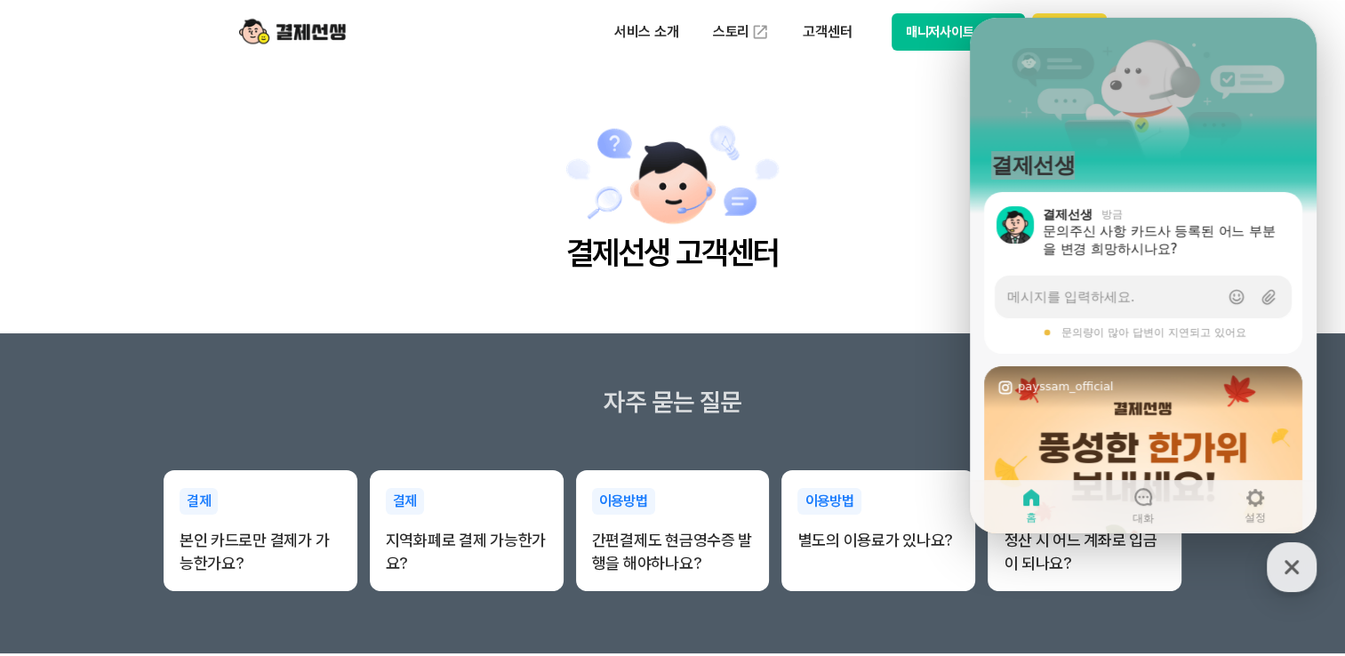
click at [935, 28] on button "매니저사이트 로그인" at bounding box center [958, 31] width 134 height 37
